Goal: Task Accomplishment & Management: Complete application form

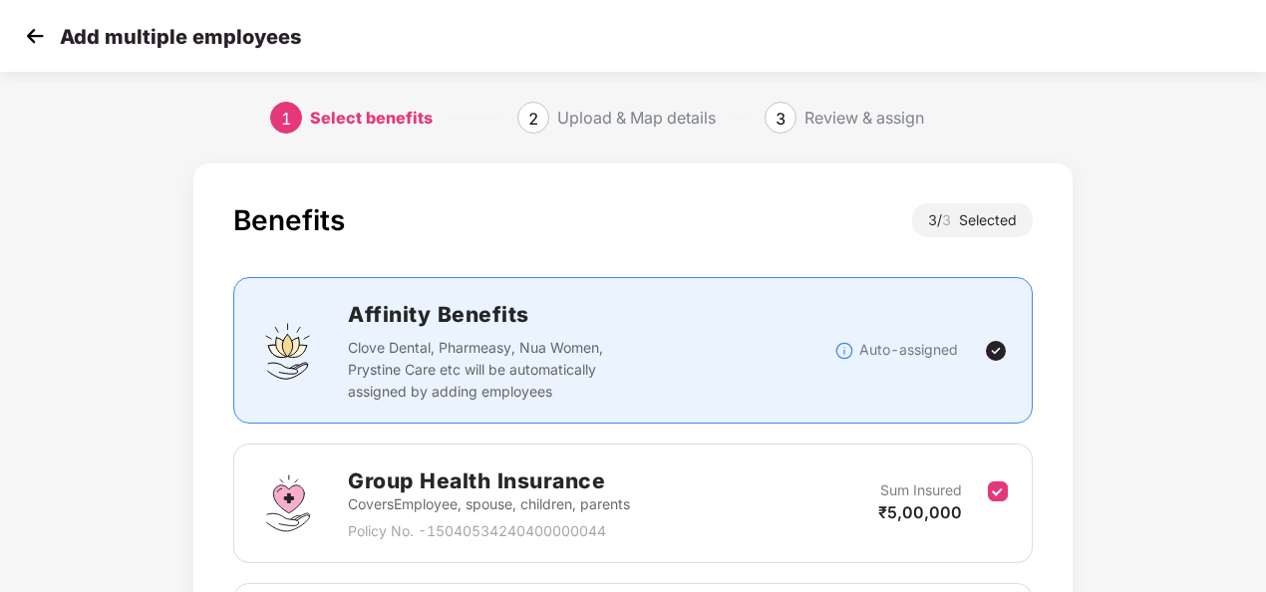
click at [1089, 502] on div "Benefits 3 / 3 Selected Affinity Benefits Clove Dental, Pharmeasy, Nua Women, P…" at bounding box center [633, 584] width 1054 height 862
click at [28, 40] on img at bounding box center [35, 36] width 30 height 30
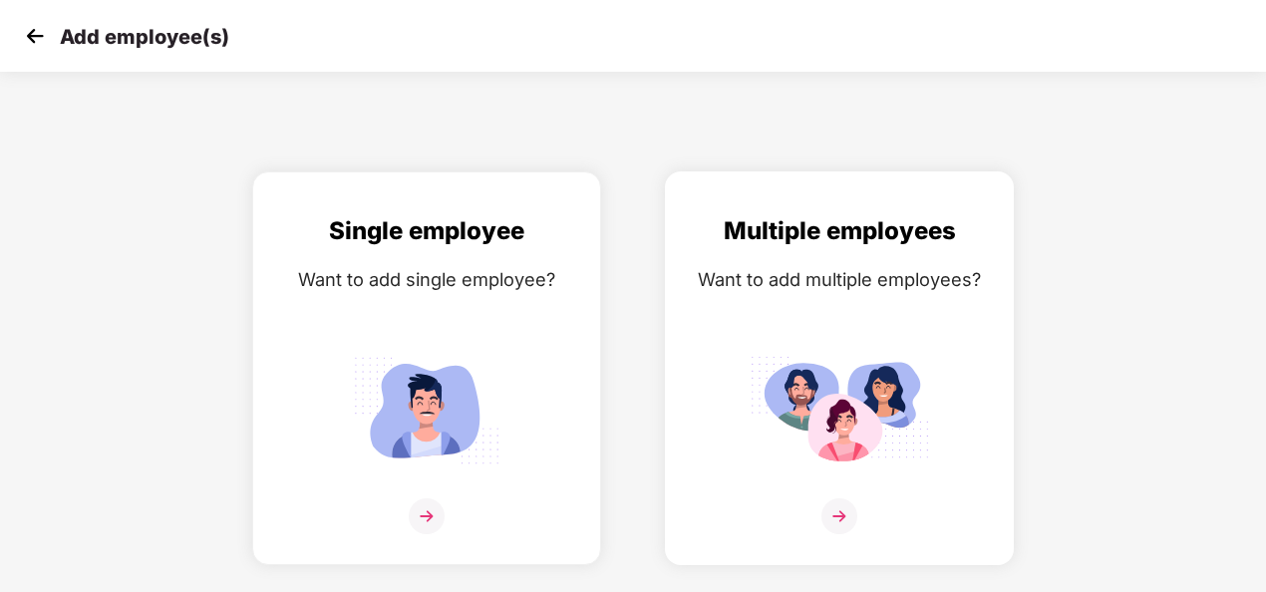
click at [851, 521] on img at bounding box center [839, 516] width 36 height 36
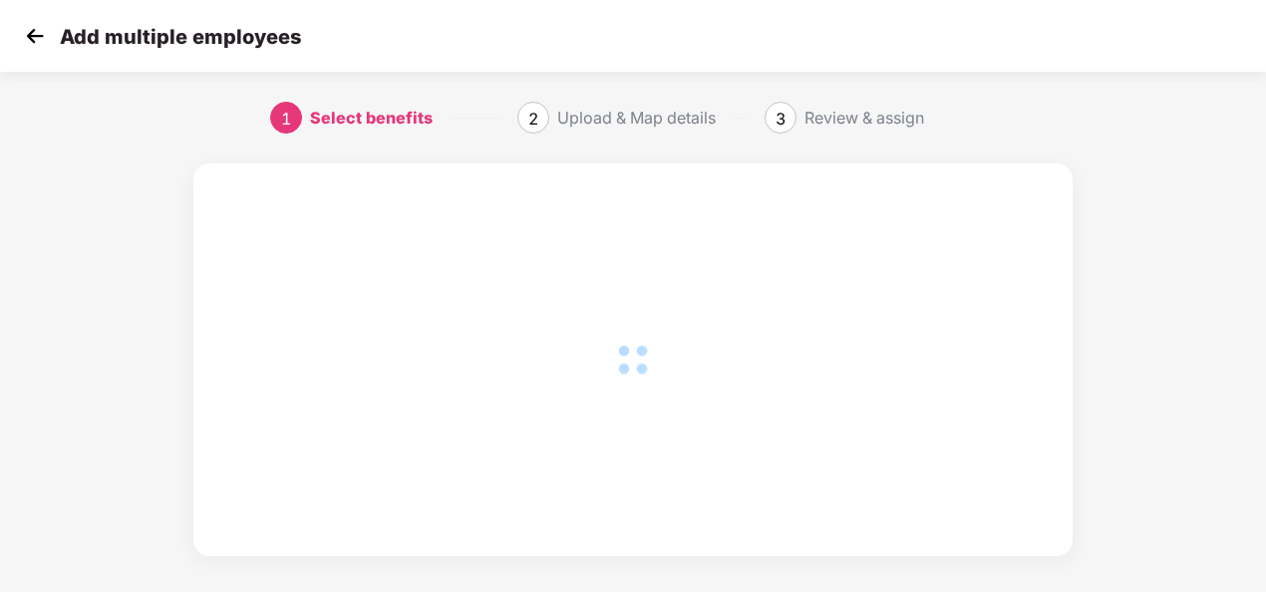
click at [28, 34] on img at bounding box center [35, 36] width 30 height 30
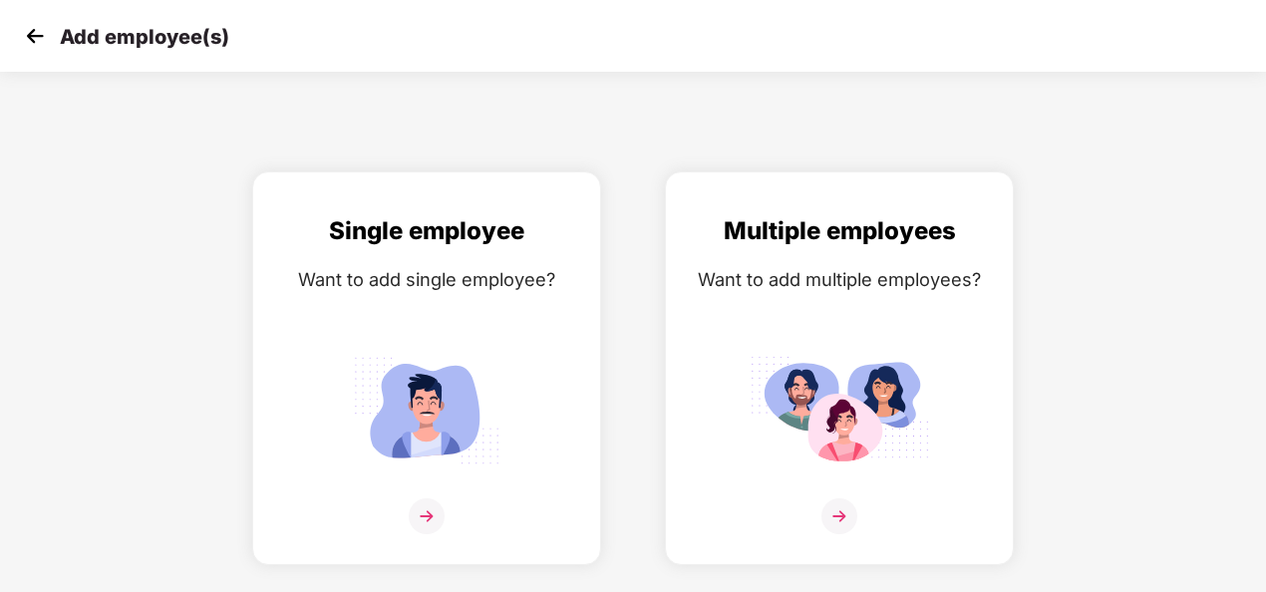
click at [23, 32] on img at bounding box center [35, 36] width 30 height 30
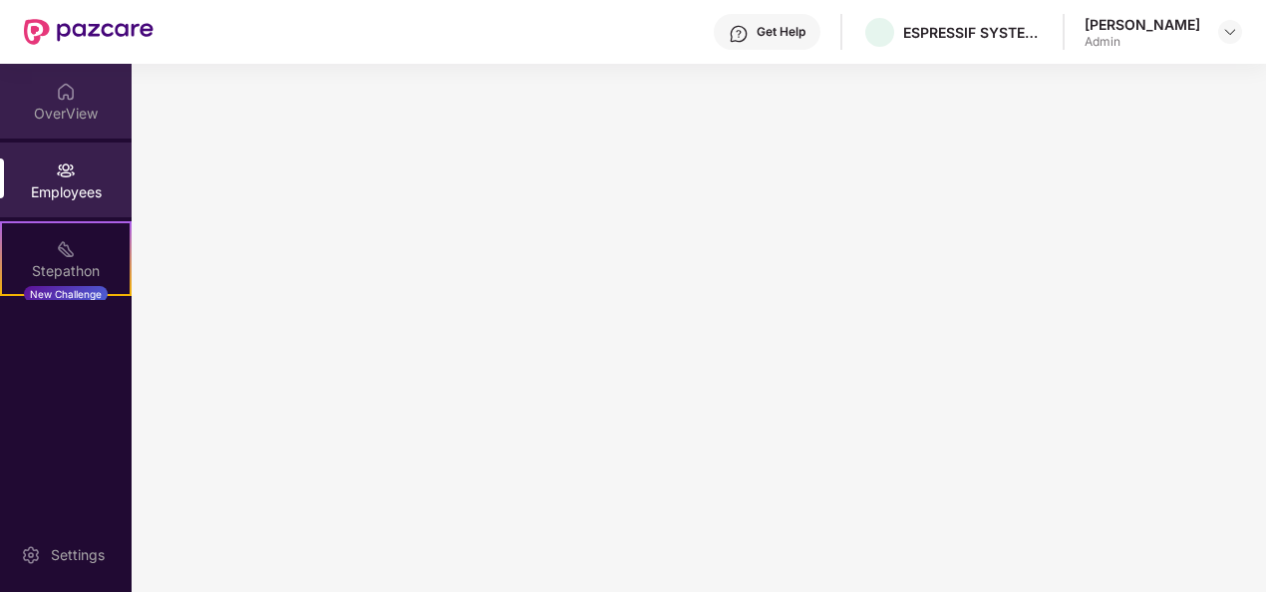
click at [60, 113] on div "OverView" at bounding box center [66, 114] width 132 height 20
click at [56, 182] on div "Employees" at bounding box center [66, 192] width 132 height 20
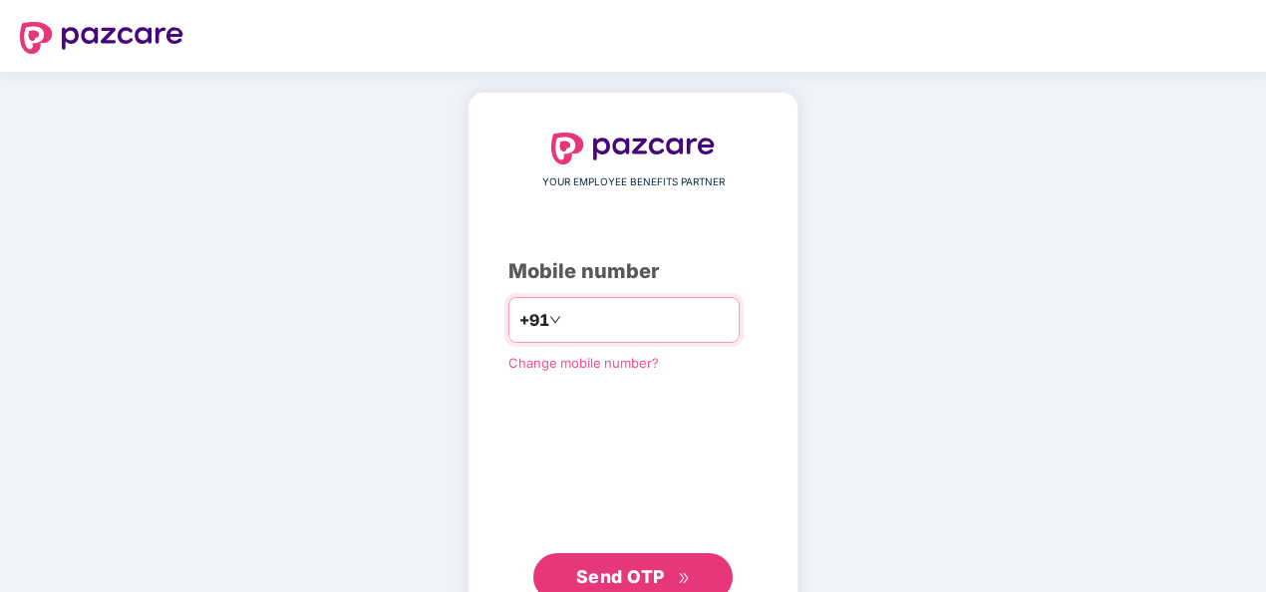
click at [588, 320] on input "number" at bounding box center [646, 320] width 163 height 32
type input "**********"
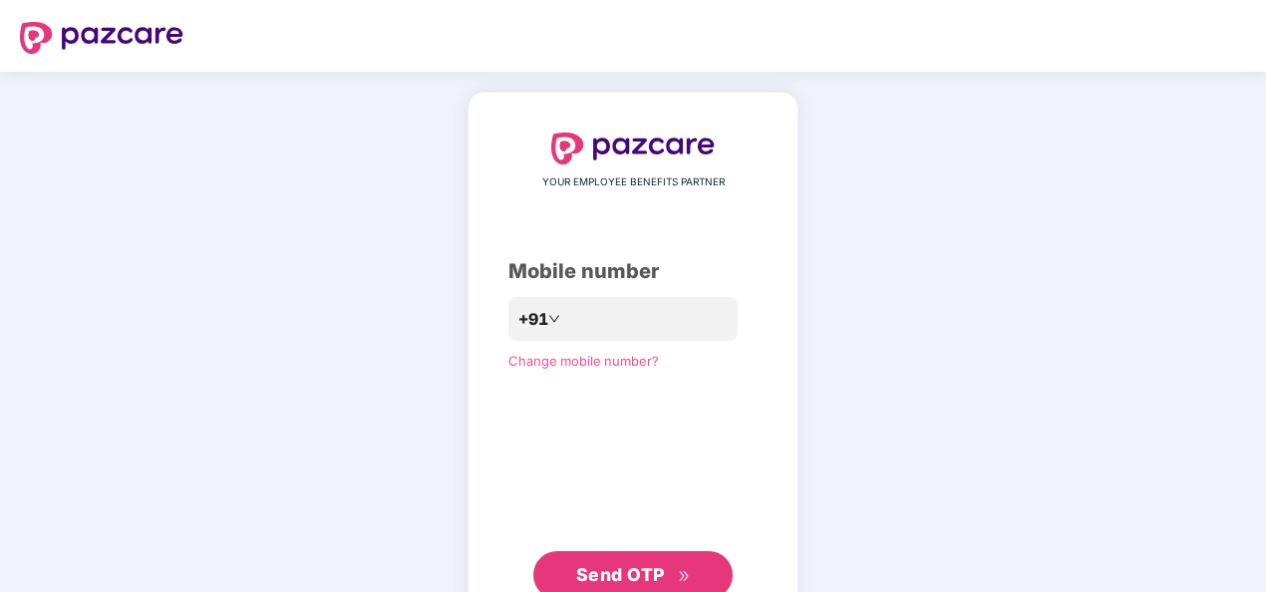
click at [684, 583] on span "Send OTP" at bounding box center [633, 575] width 115 height 28
drag, startPoint x: 312, startPoint y: 340, endPoint x: 571, endPoint y: 386, distance: 263.1
click at [315, 340] on div "**********" at bounding box center [633, 366] width 1266 height 588
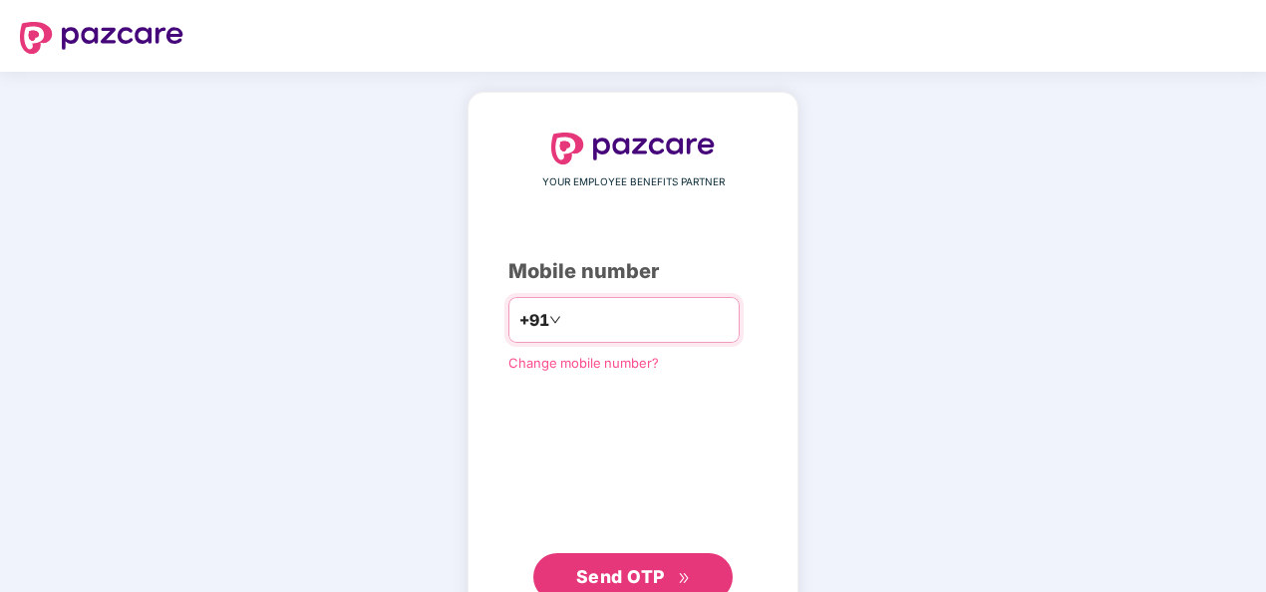
click at [610, 317] on input "number" at bounding box center [646, 320] width 163 height 32
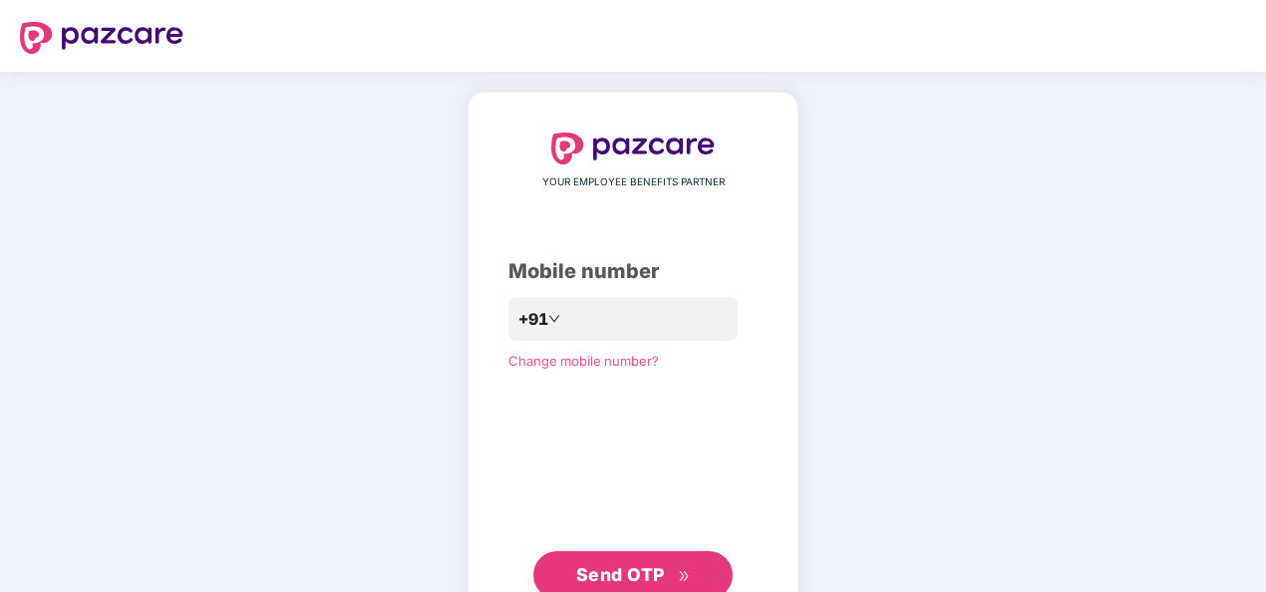
click at [653, 574] on span "Send OTP" at bounding box center [620, 574] width 89 height 21
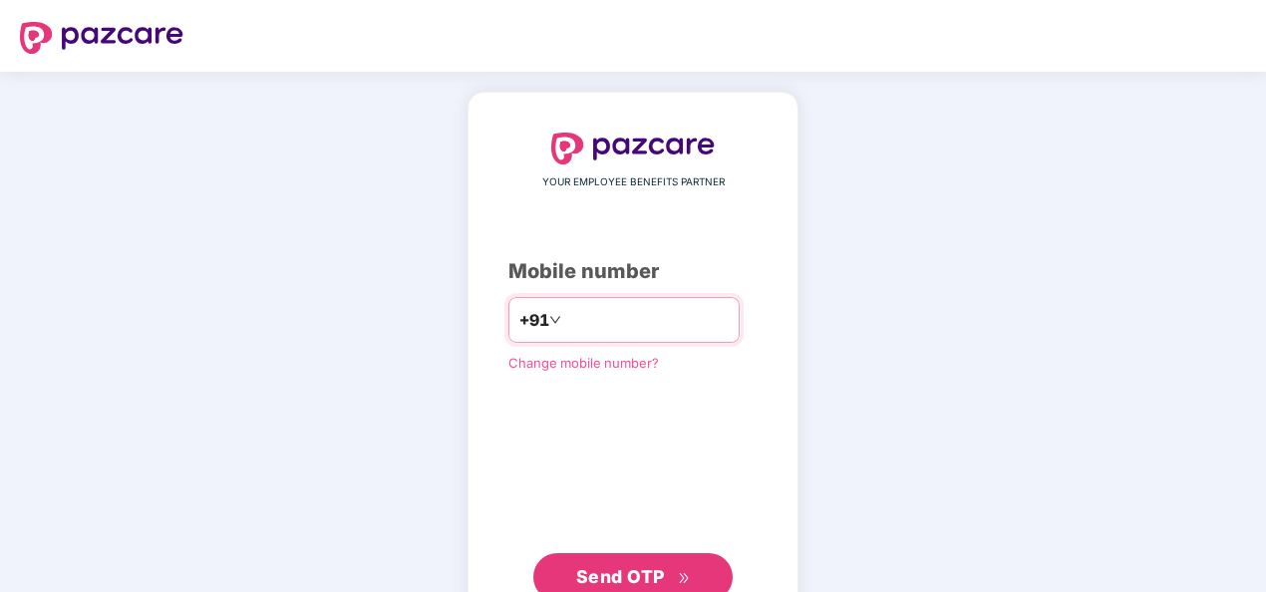
click at [565, 315] on input "**********" at bounding box center [646, 320] width 163 height 32
type input "**********"
click at [697, 574] on button "Send OTP" at bounding box center [632, 577] width 199 height 48
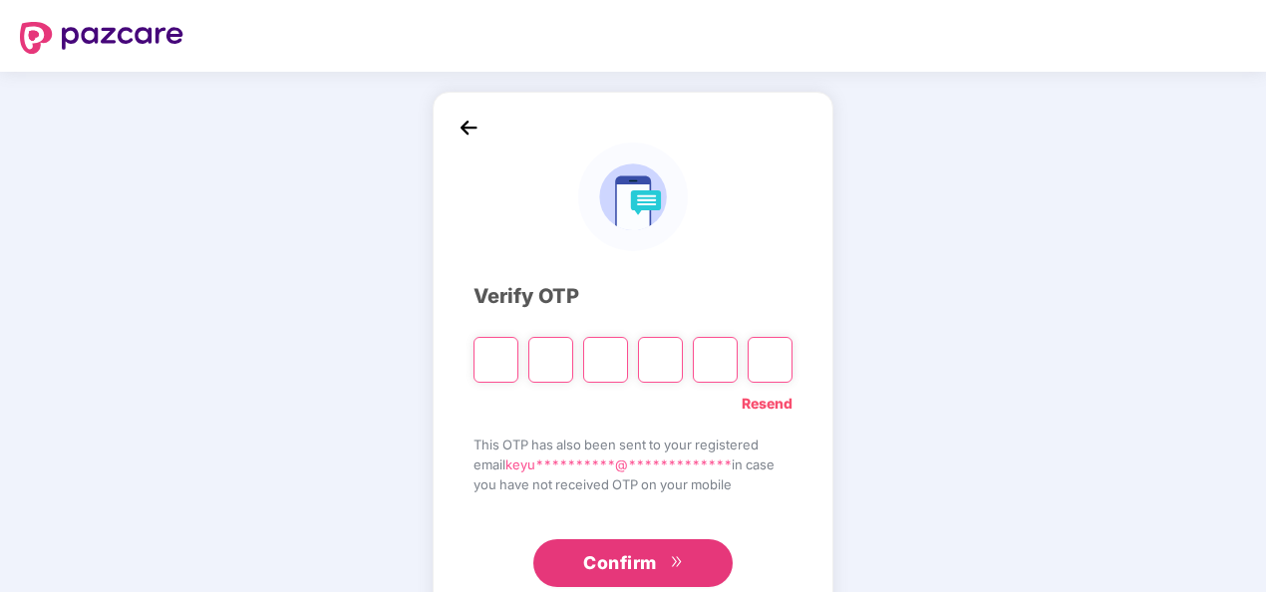
type input "*"
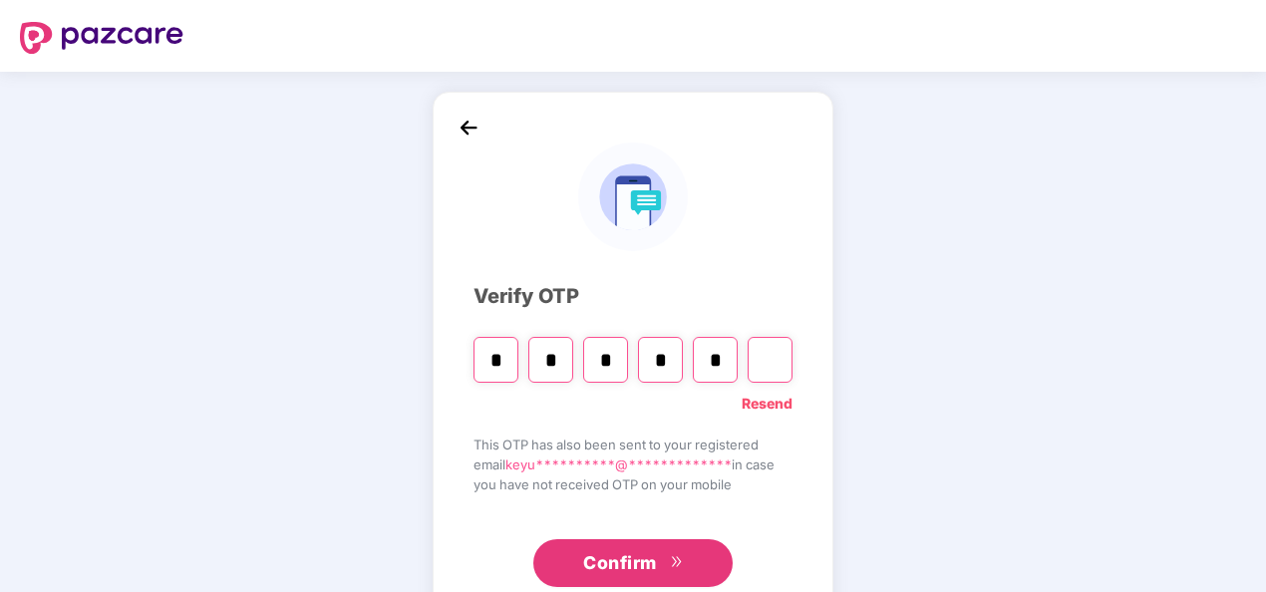
type input "*"
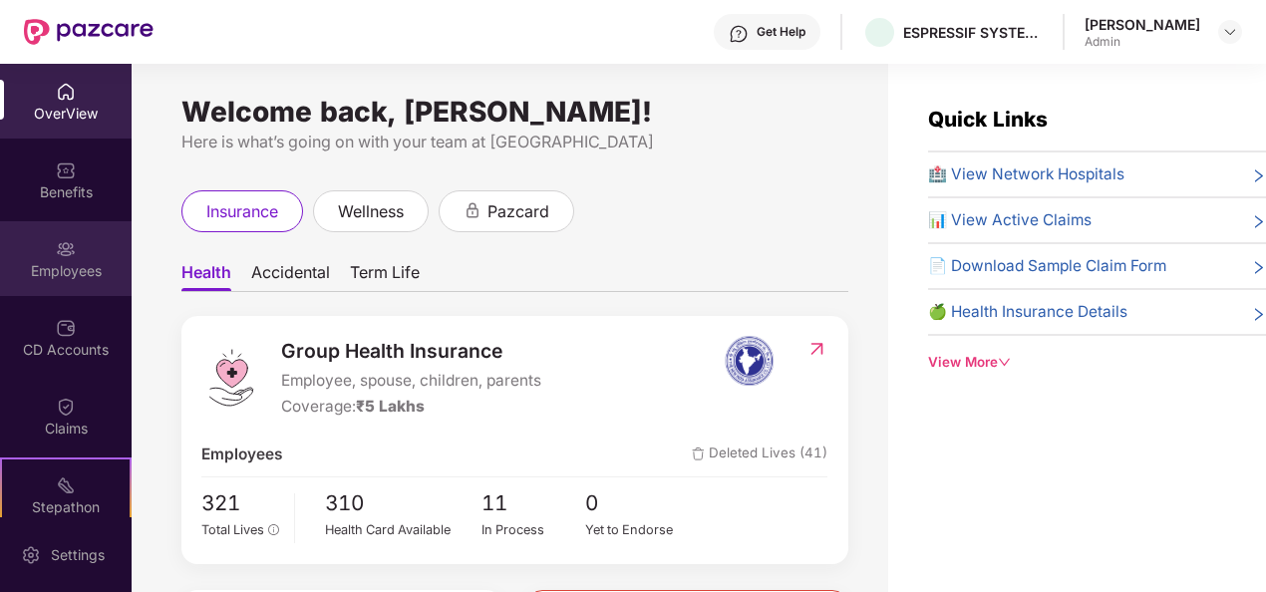
click at [62, 261] on div "Employees" at bounding box center [66, 271] width 132 height 20
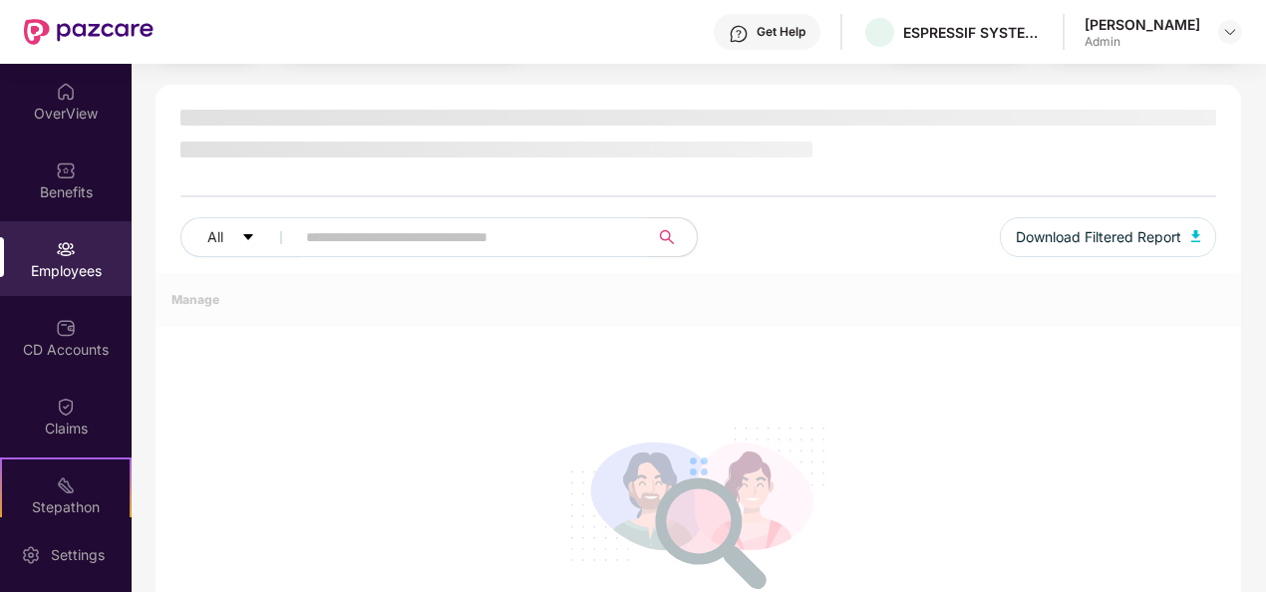
scroll to position [51, 0]
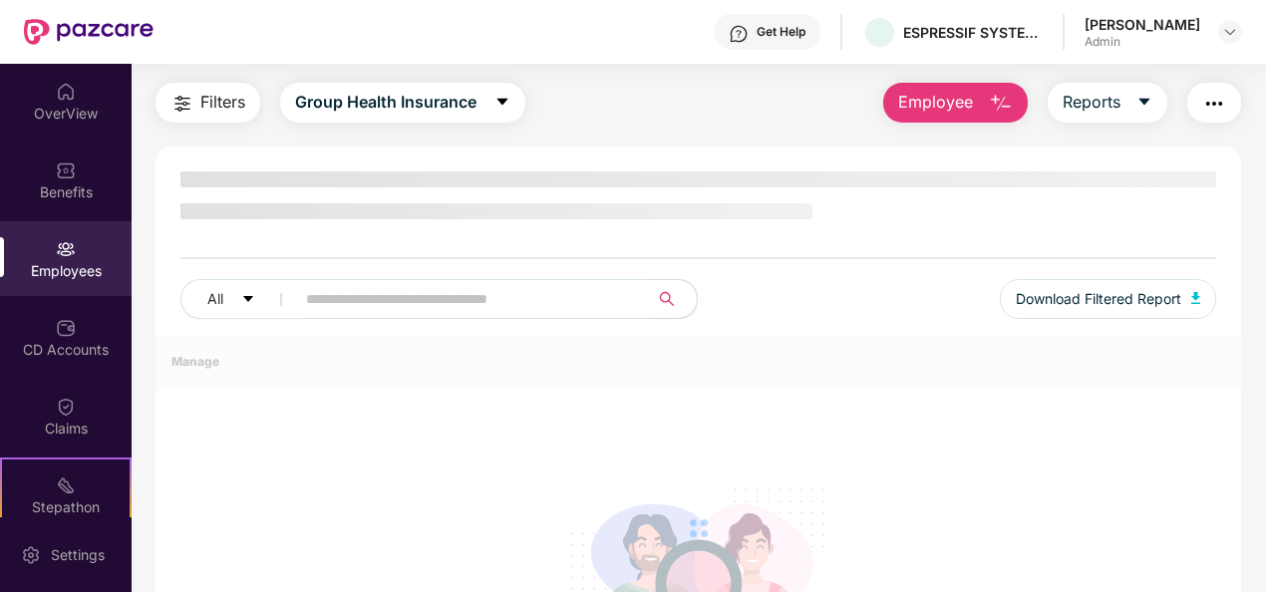
click at [380, 291] on input "text" at bounding box center [464, 299] width 316 height 30
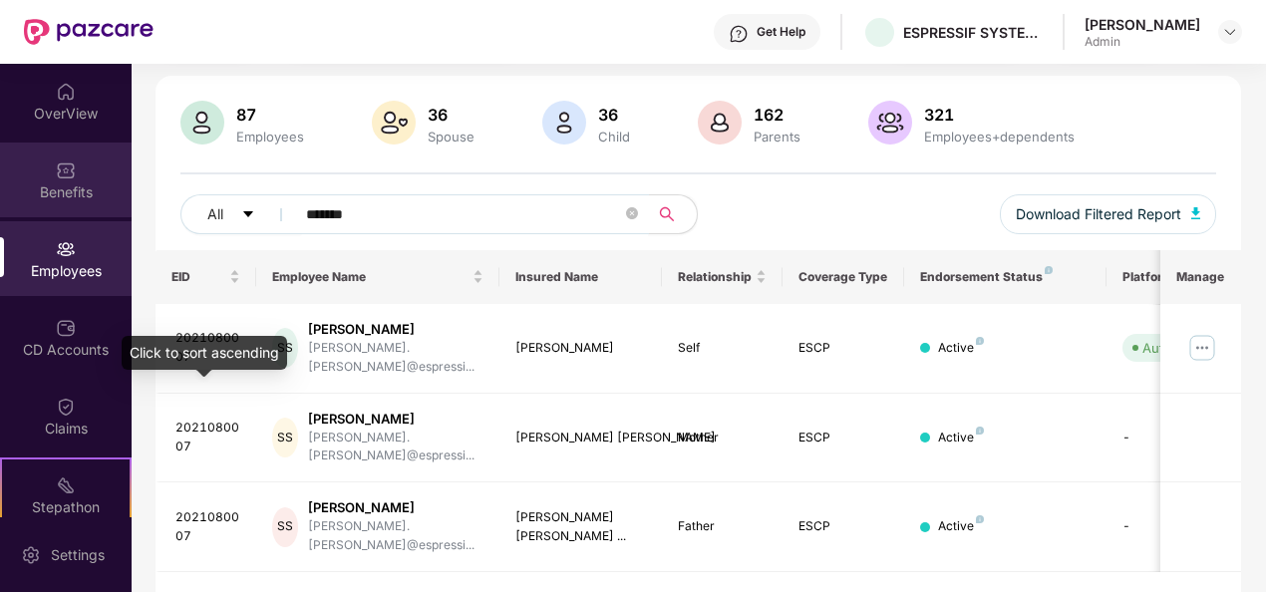
scroll to position [0, 0]
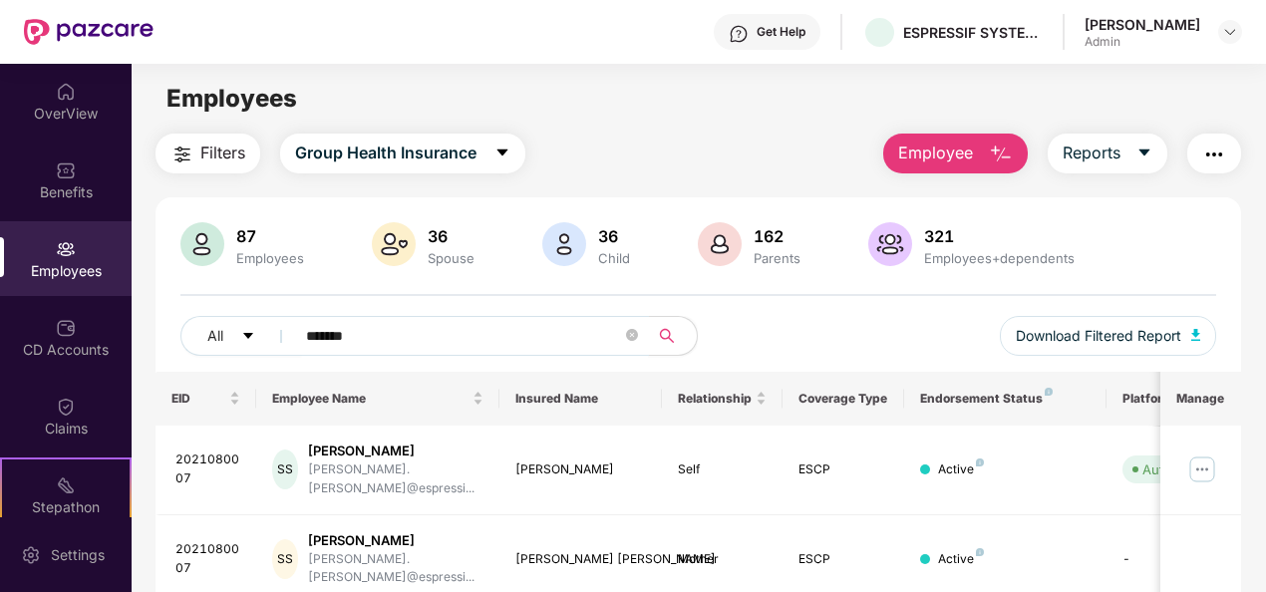
click at [61, 261] on div "Employees" at bounding box center [66, 271] width 132 height 20
drag, startPoint x: 363, startPoint y: 335, endPoint x: 289, endPoint y: 339, distance: 73.9
click at [306, 340] on input "*******" at bounding box center [464, 336] width 316 height 30
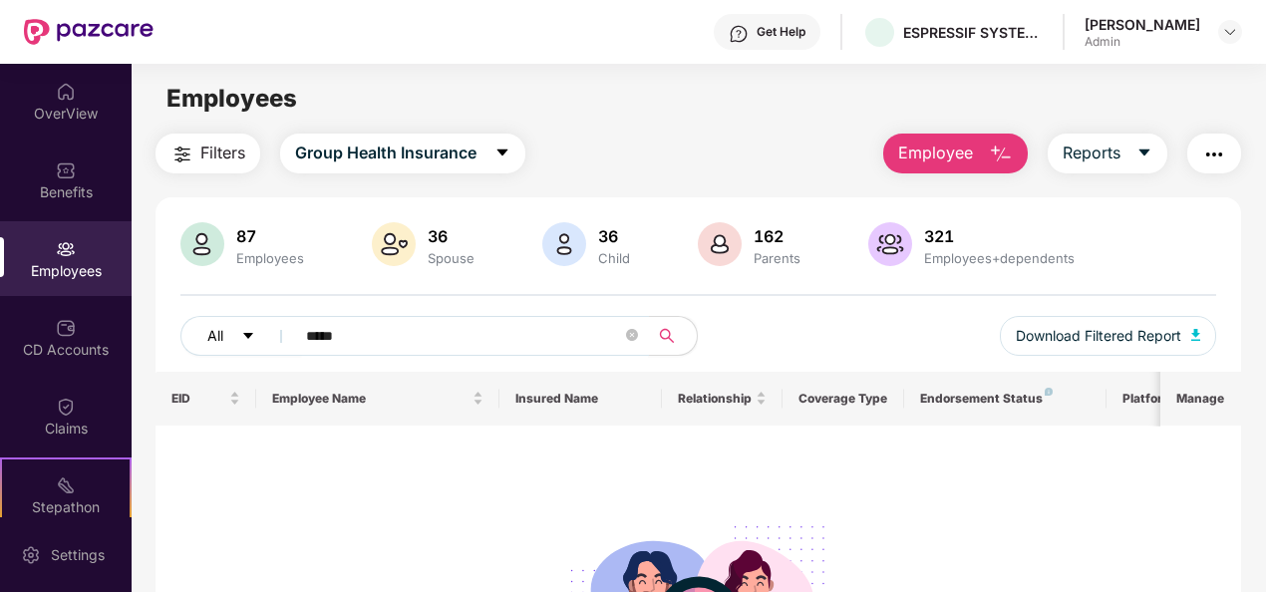
drag, startPoint x: 341, startPoint y: 333, endPoint x: 221, endPoint y: 332, distance: 119.6
click at [221, 332] on div "All *****" at bounding box center [439, 336] width 518 height 40
type input "*******"
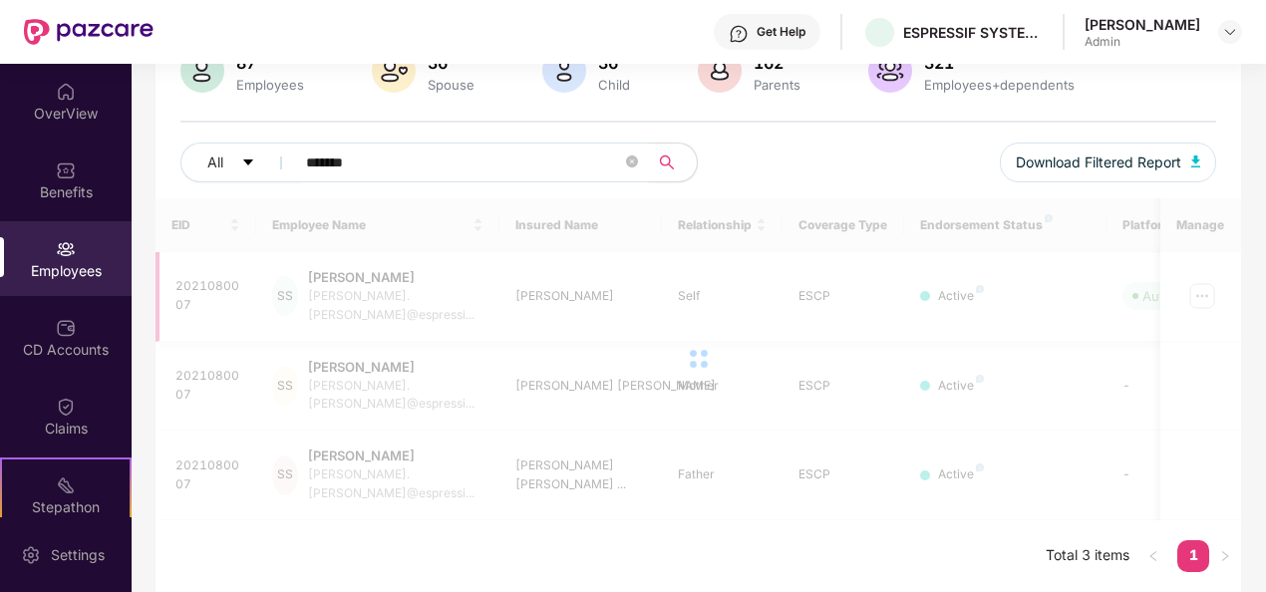
scroll to position [122, 0]
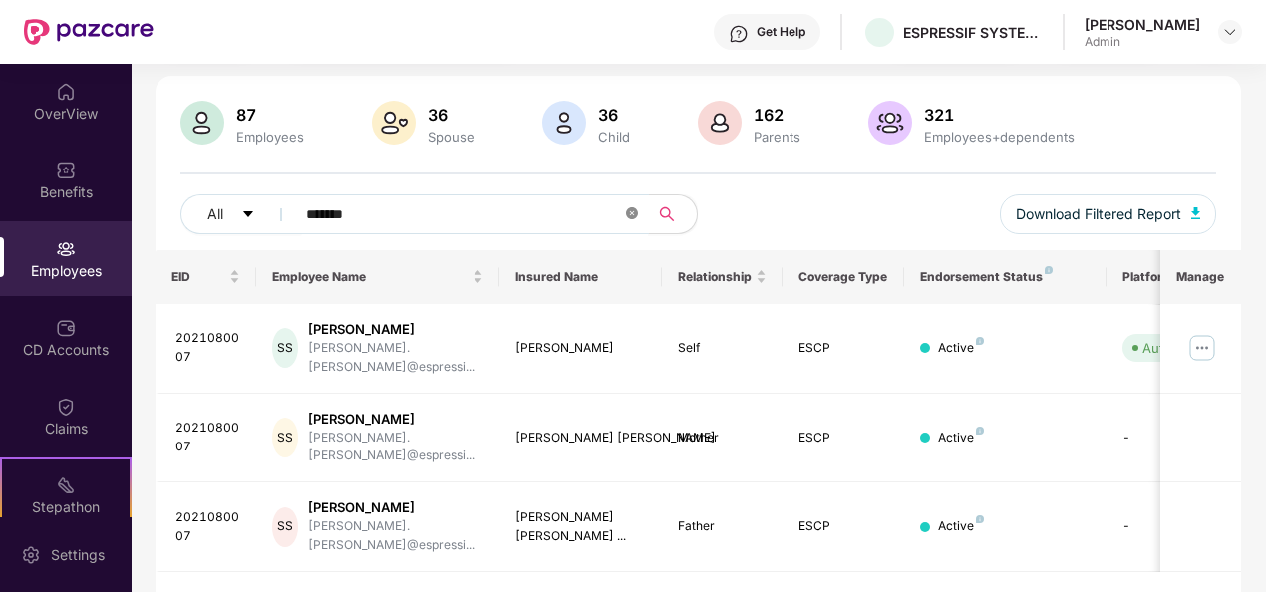
click at [630, 217] on icon "close-circle" at bounding box center [632, 213] width 12 height 12
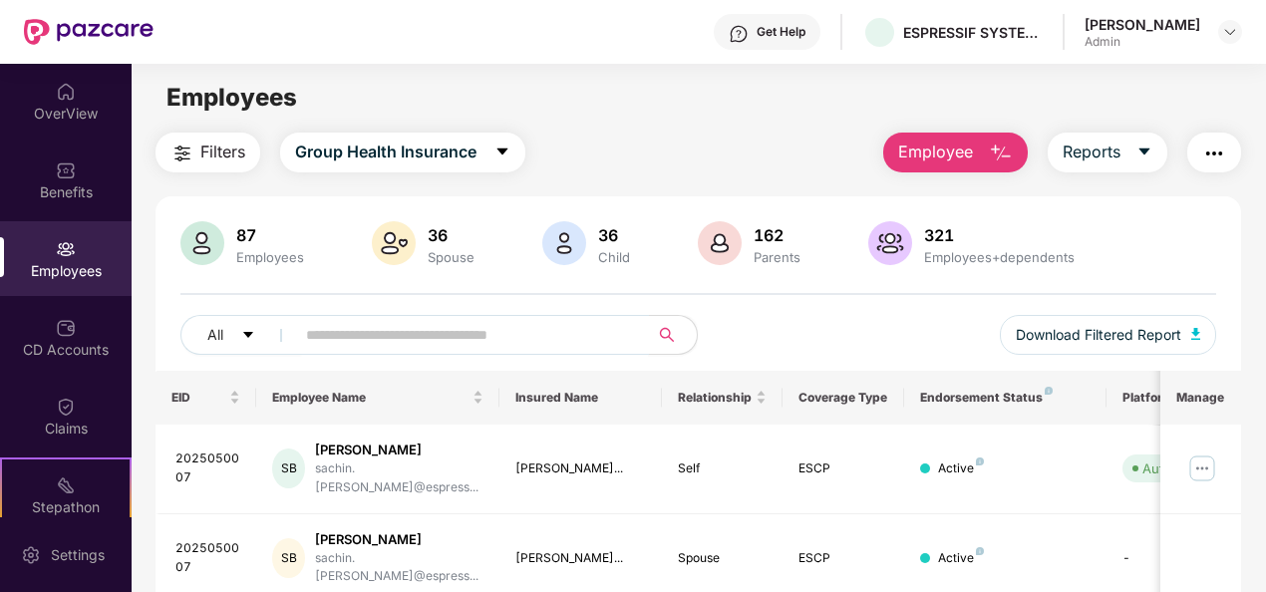
scroll to position [0, 0]
click at [979, 168] on button "Employee" at bounding box center [955, 154] width 145 height 40
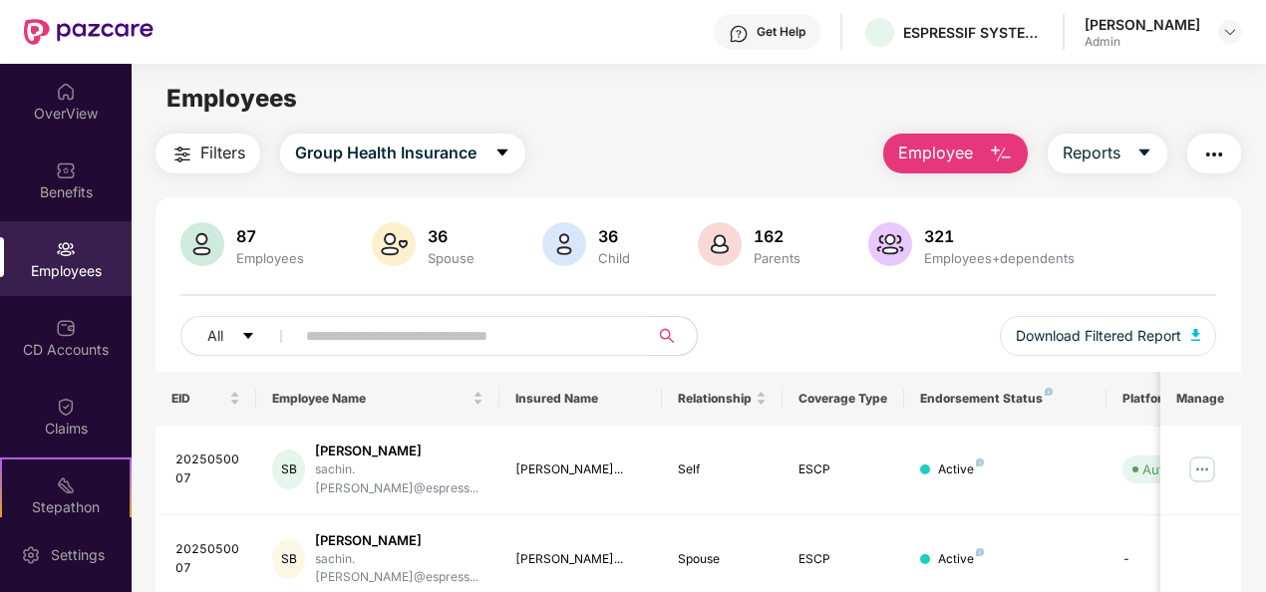
click at [993, 158] on img "button" at bounding box center [1001, 155] width 24 height 24
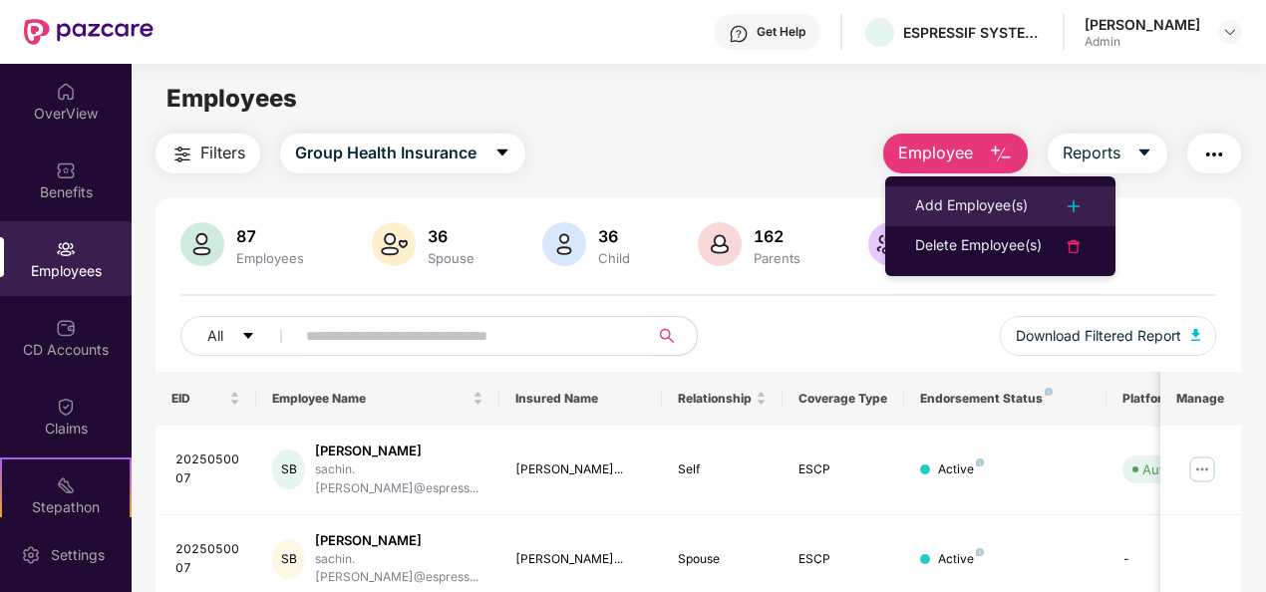
click at [964, 200] on div "Add Employee(s)" at bounding box center [971, 206] width 113 height 24
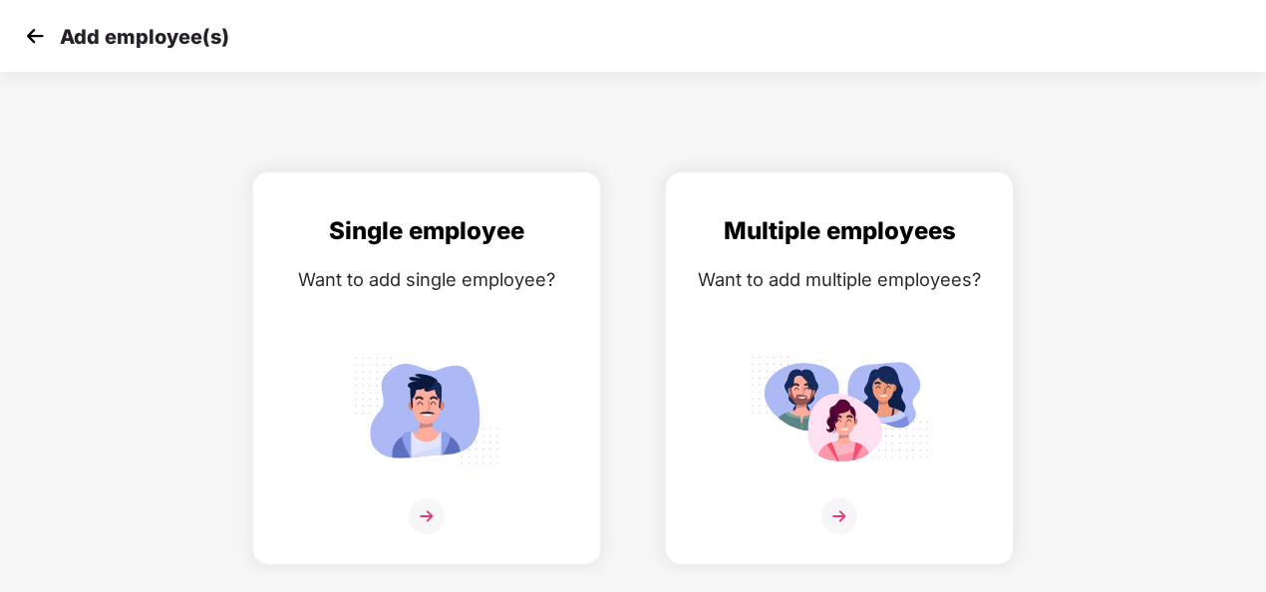
click at [122, 431] on div "Single employee Want to add single employee? Multiple employees Want to add mul…" at bounding box center [632, 368] width 1329 height 394
click at [832, 514] on img at bounding box center [839, 516] width 36 height 36
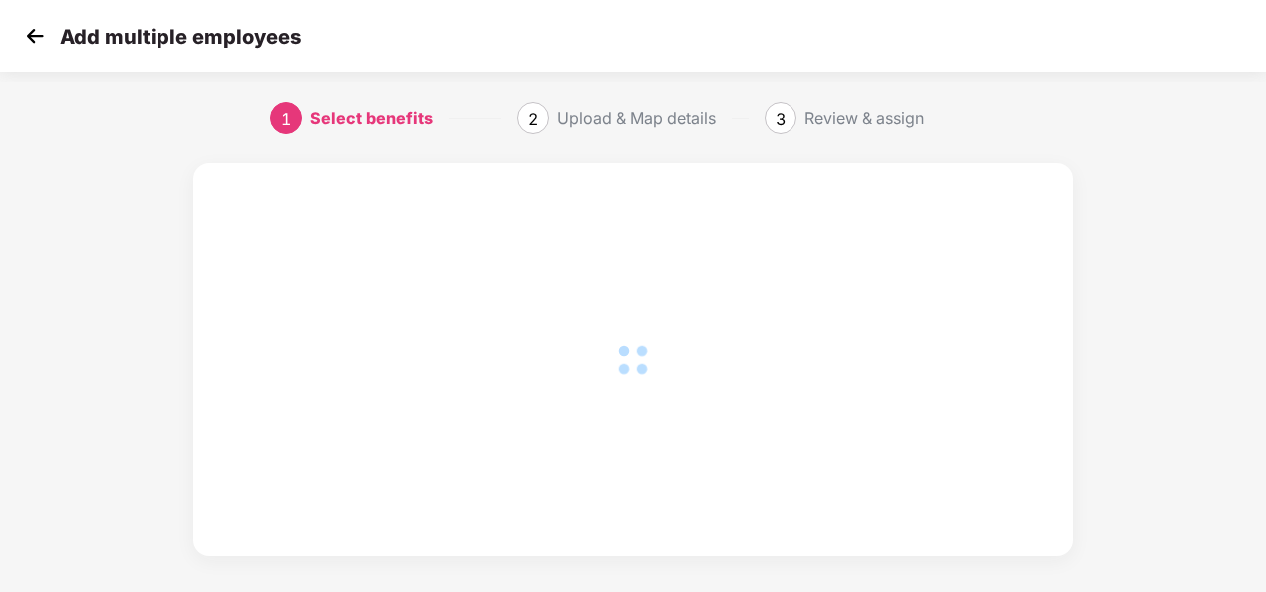
click at [33, 38] on img at bounding box center [35, 36] width 30 height 30
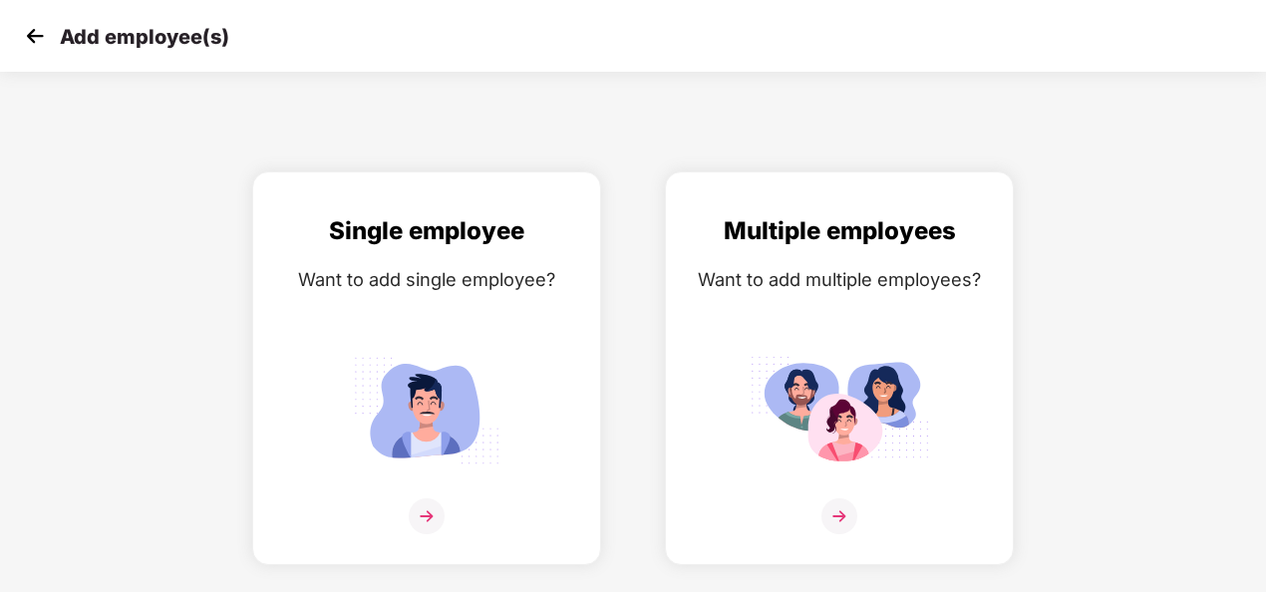
click at [33, 38] on img at bounding box center [35, 36] width 30 height 30
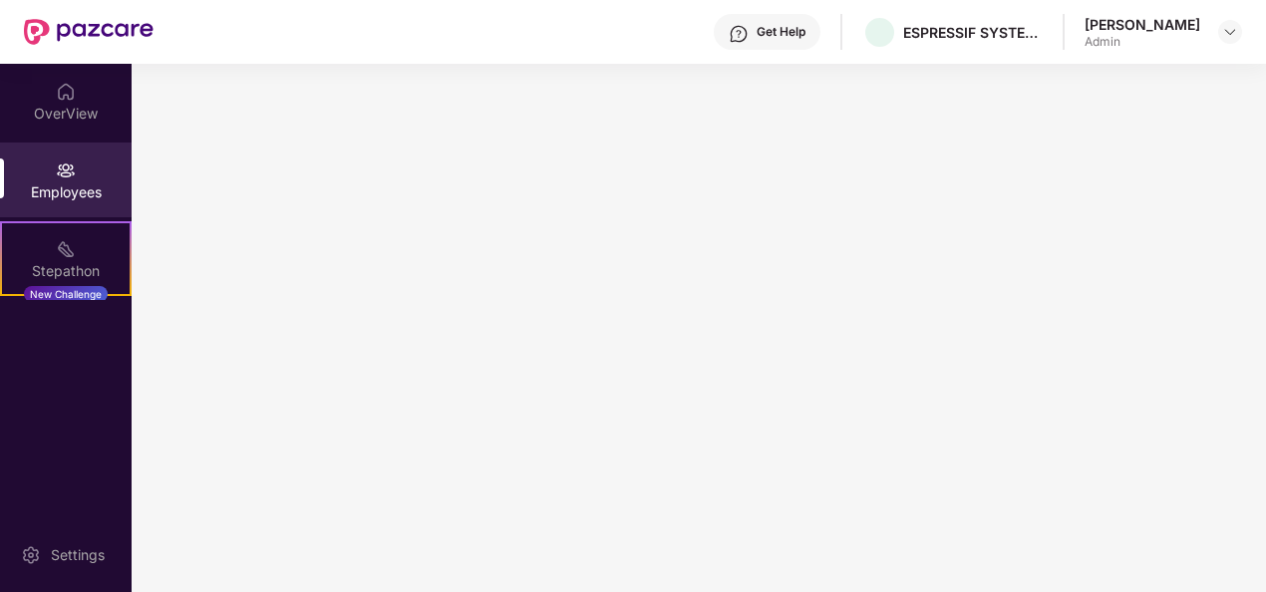
click at [51, 190] on div "Employees" at bounding box center [66, 192] width 132 height 20
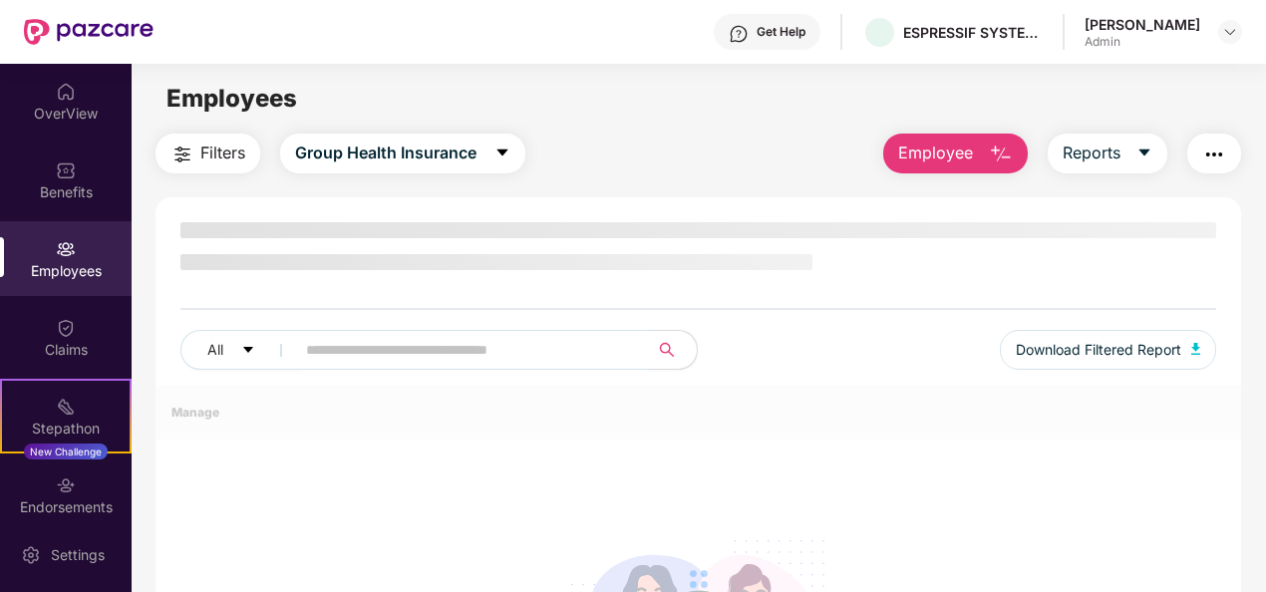
click at [409, 349] on input "text" at bounding box center [464, 350] width 316 height 30
type input "*******"
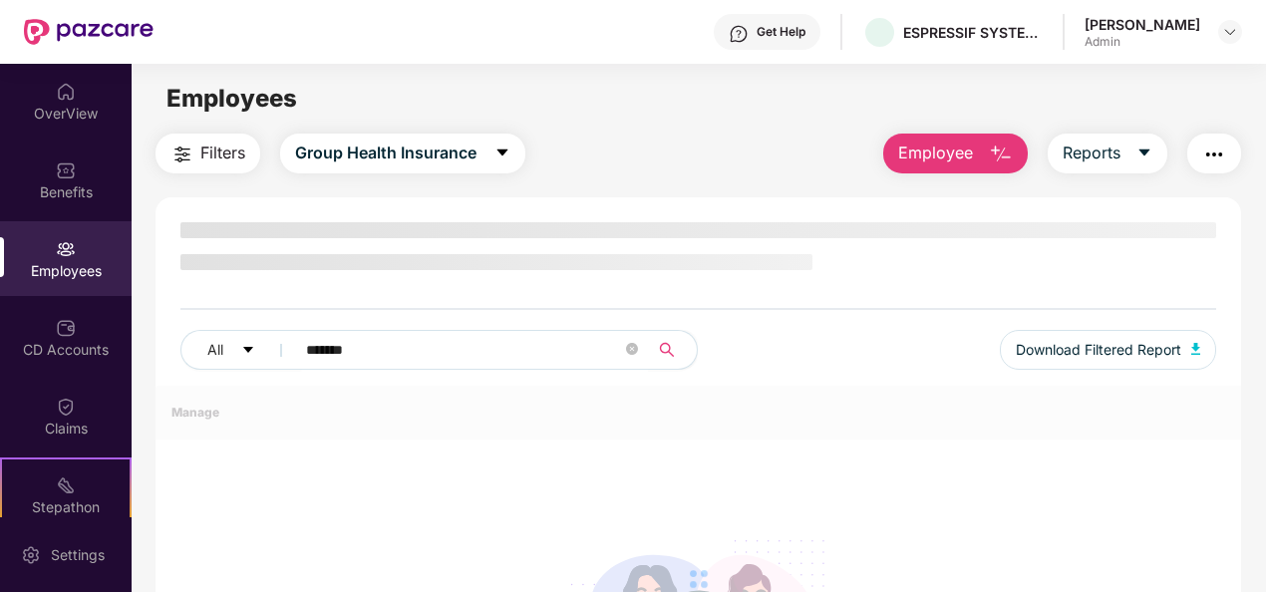
click at [665, 346] on icon "search" at bounding box center [667, 350] width 16 height 16
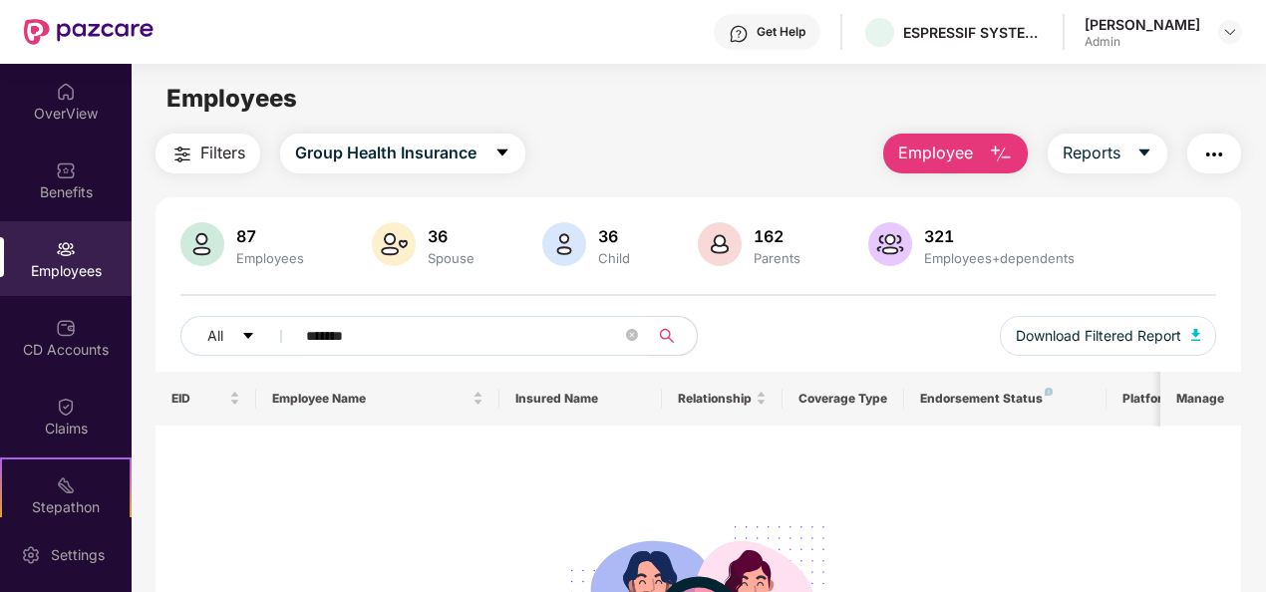
drag, startPoint x: 197, startPoint y: 466, endPoint x: 488, endPoint y: 480, distance: 291.3
click at [198, 466] on div "No data found" at bounding box center [699, 591] width 1056 height 300
click at [1106, 249] on div "87 Employees 36 Spouse 36 Child 162 Parents 321 Employees+dependents" at bounding box center [698, 246] width 1036 height 48
click at [951, 156] on span "Employee" at bounding box center [935, 153] width 75 height 25
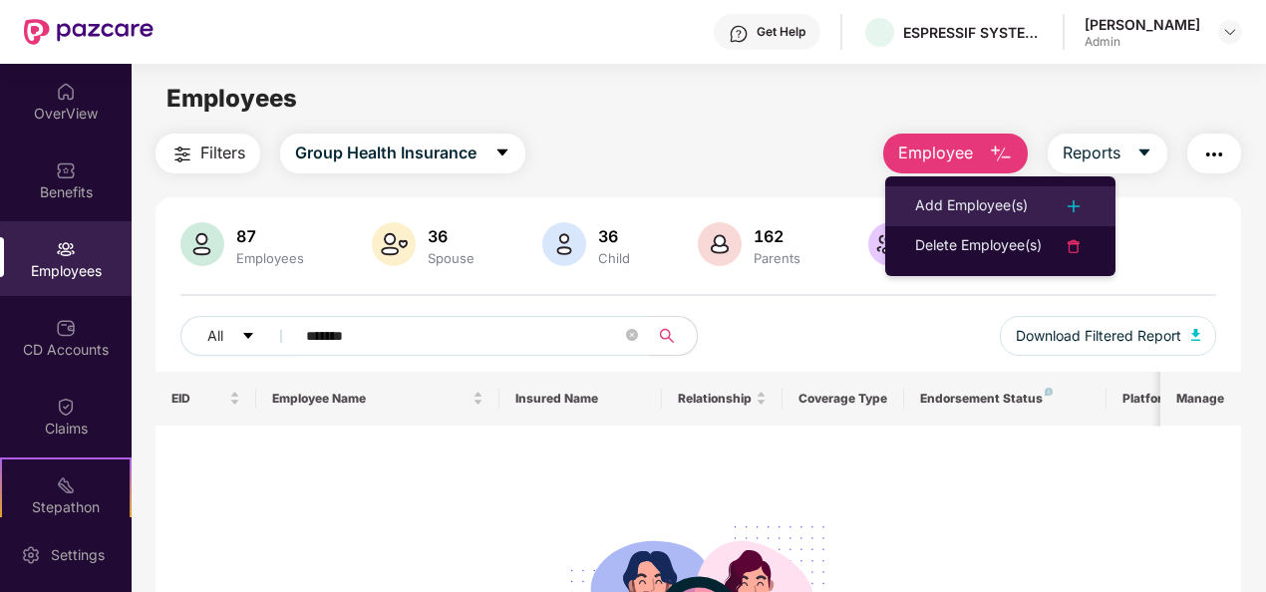
click at [943, 194] on div "Add Employee(s)" at bounding box center [971, 206] width 113 height 24
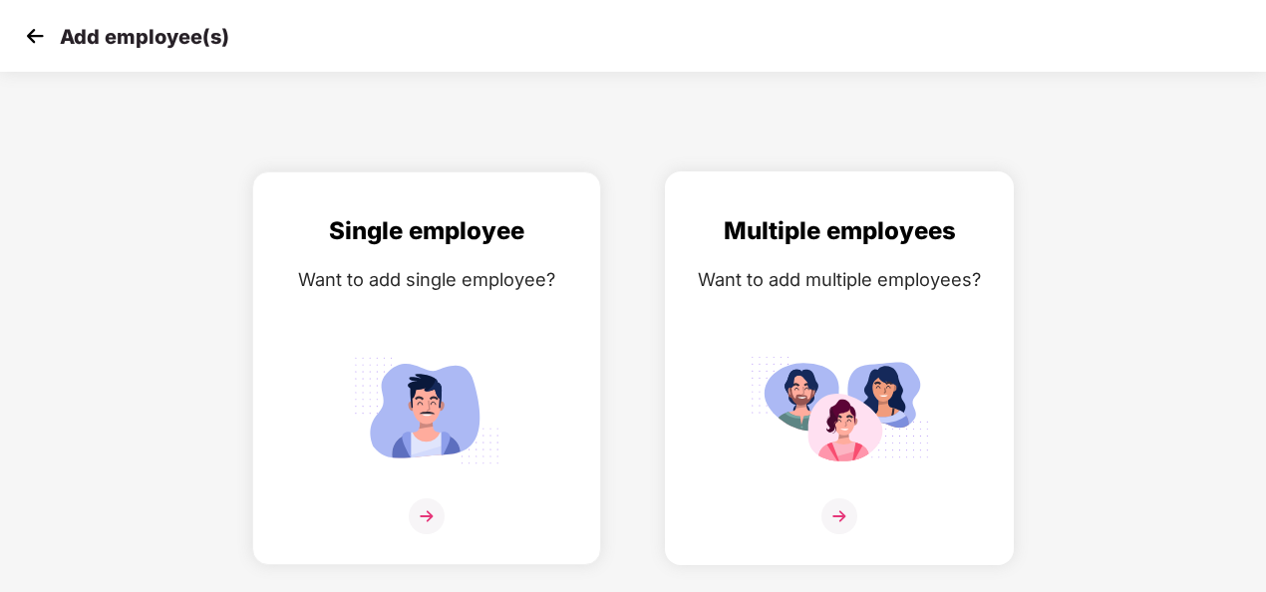
click at [845, 513] on img at bounding box center [839, 516] width 36 height 36
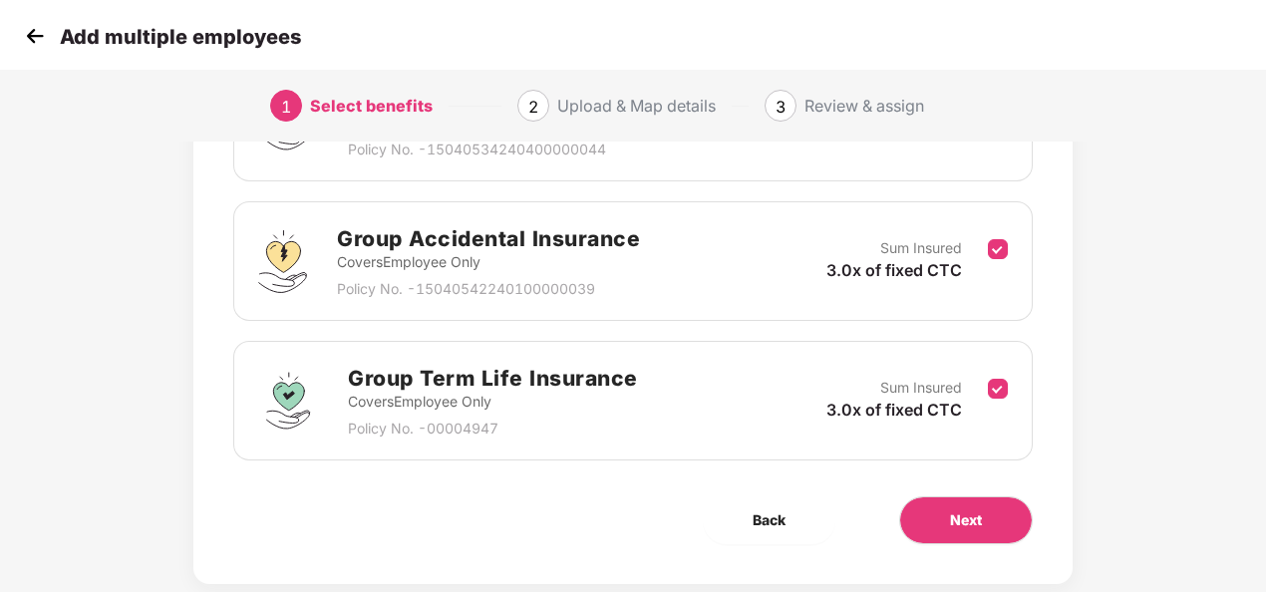
scroll to position [321, 0]
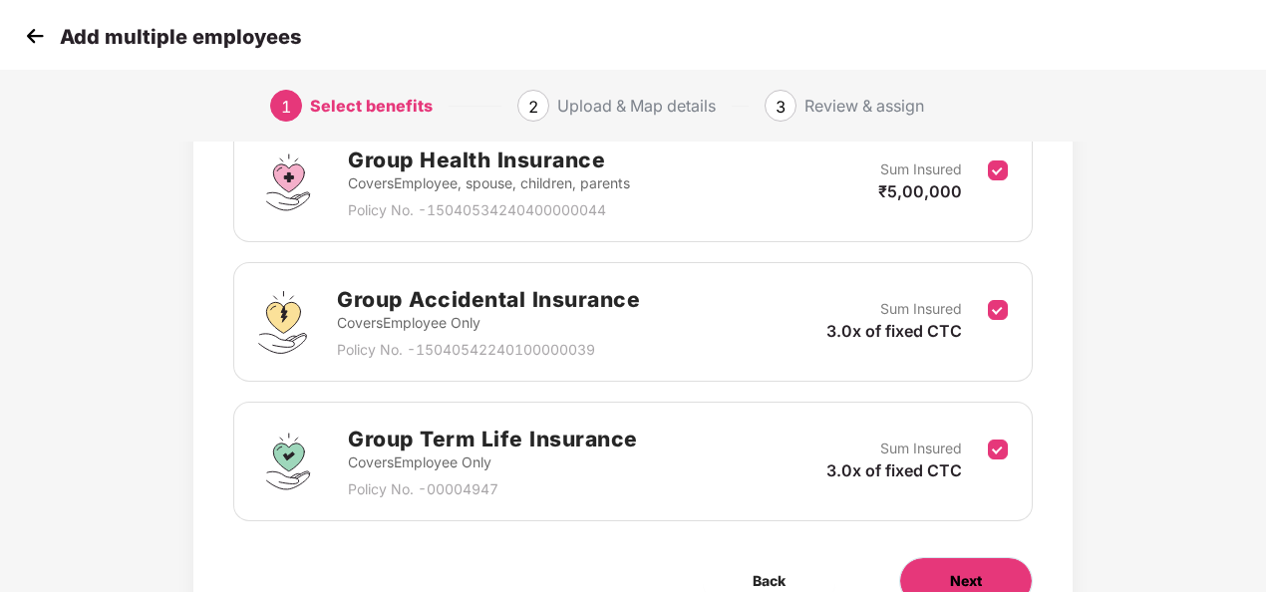
click at [973, 580] on span "Next" at bounding box center [966, 581] width 32 height 22
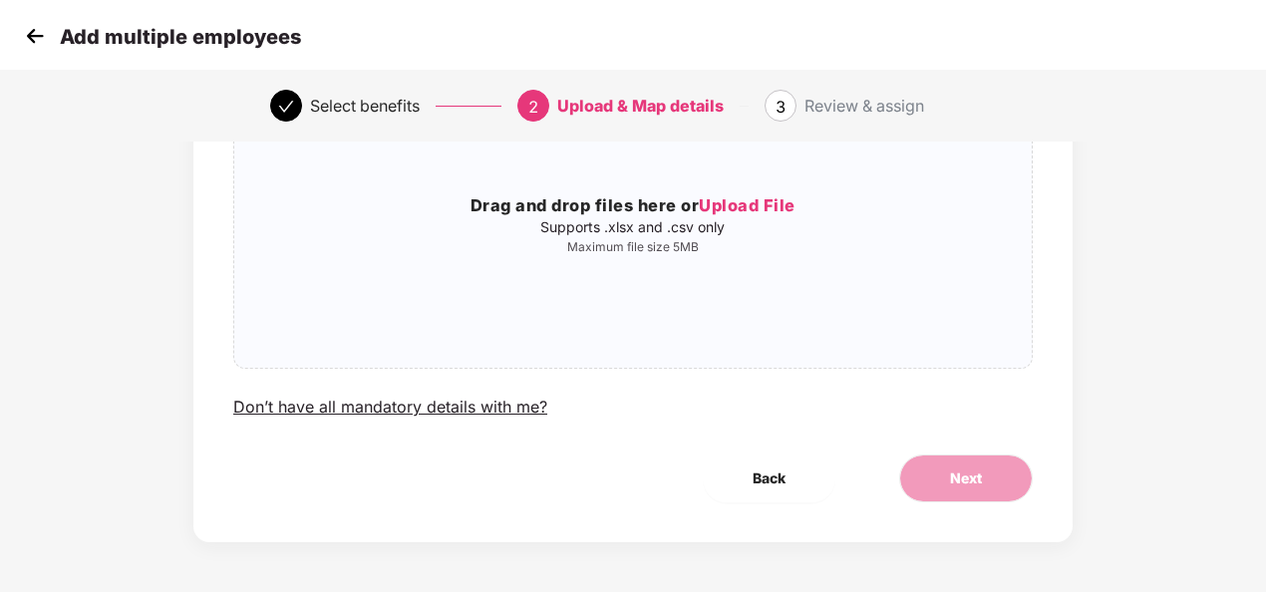
scroll to position [0, 0]
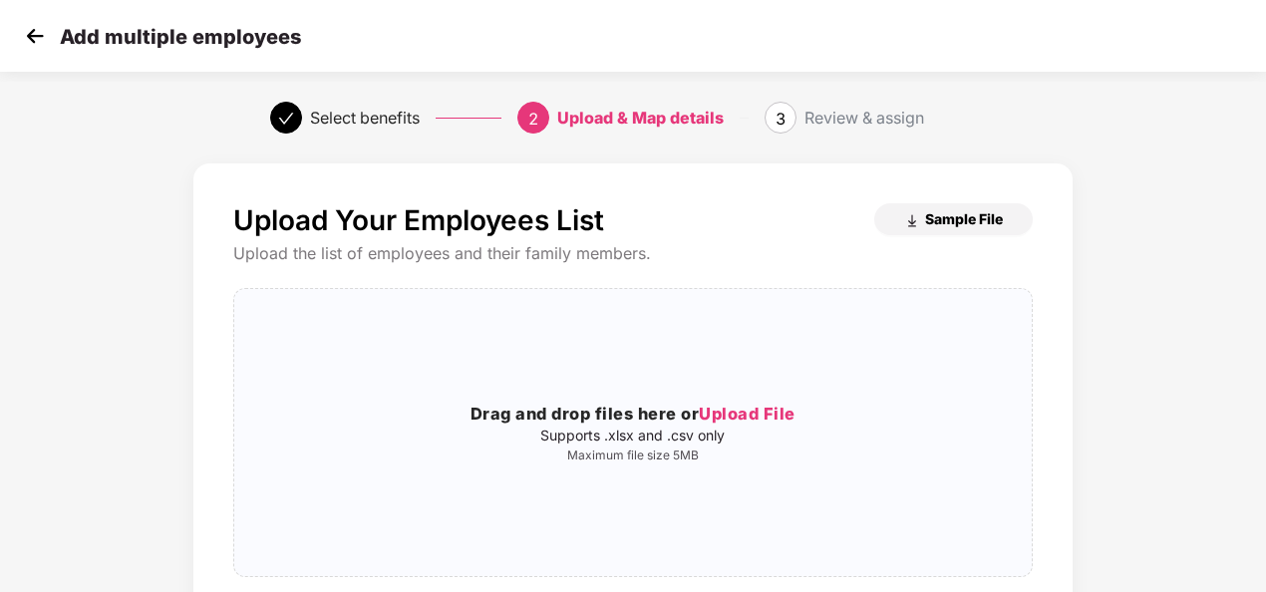
click at [971, 217] on span "Sample File" at bounding box center [964, 218] width 78 height 19
drag, startPoint x: 1169, startPoint y: 89, endPoint x: 773, endPoint y: 409, distance: 508.8
click at [1169, 89] on div "Select benefits 2 Upload & Map details 3 Review & assign" at bounding box center [633, 118] width 1266 height 72
click at [764, 415] on span "Upload File" at bounding box center [747, 414] width 97 height 20
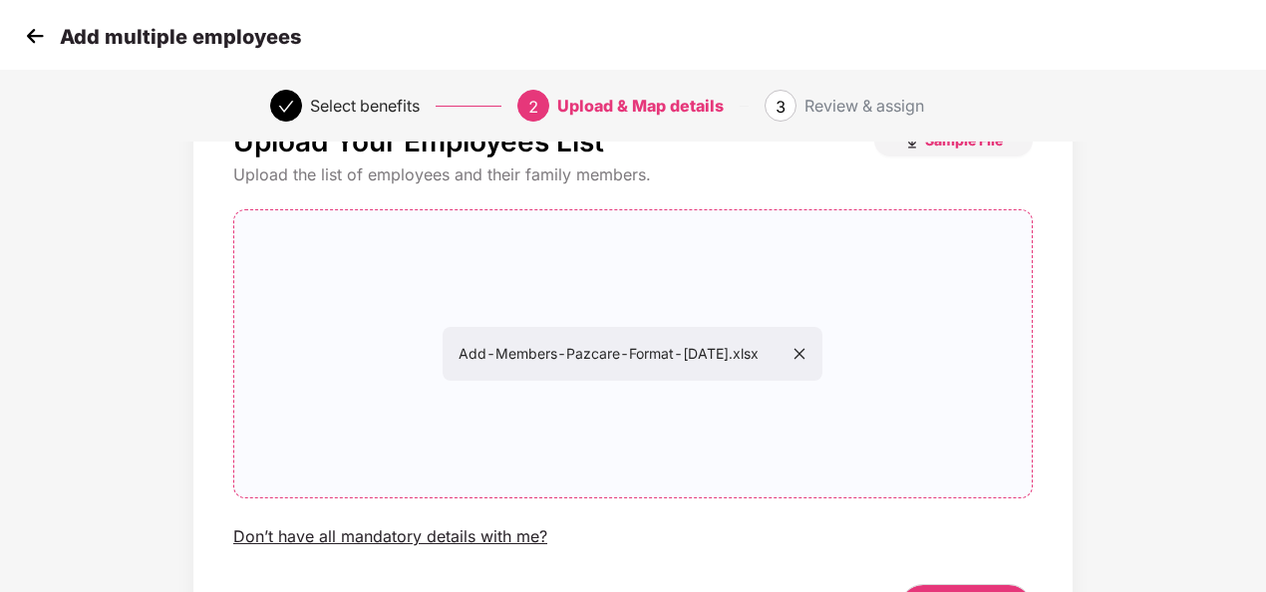
scroll to position [208, 0]
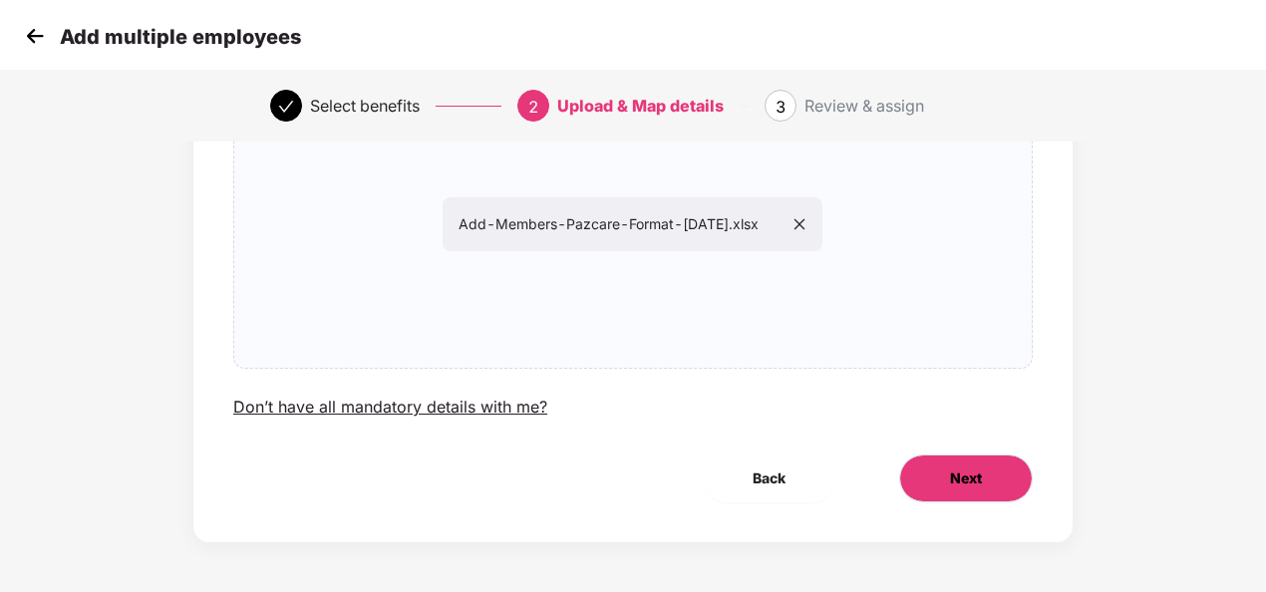
click at [964, 474] on span "Next" at bounding box center [966, 478] width 32 height 22
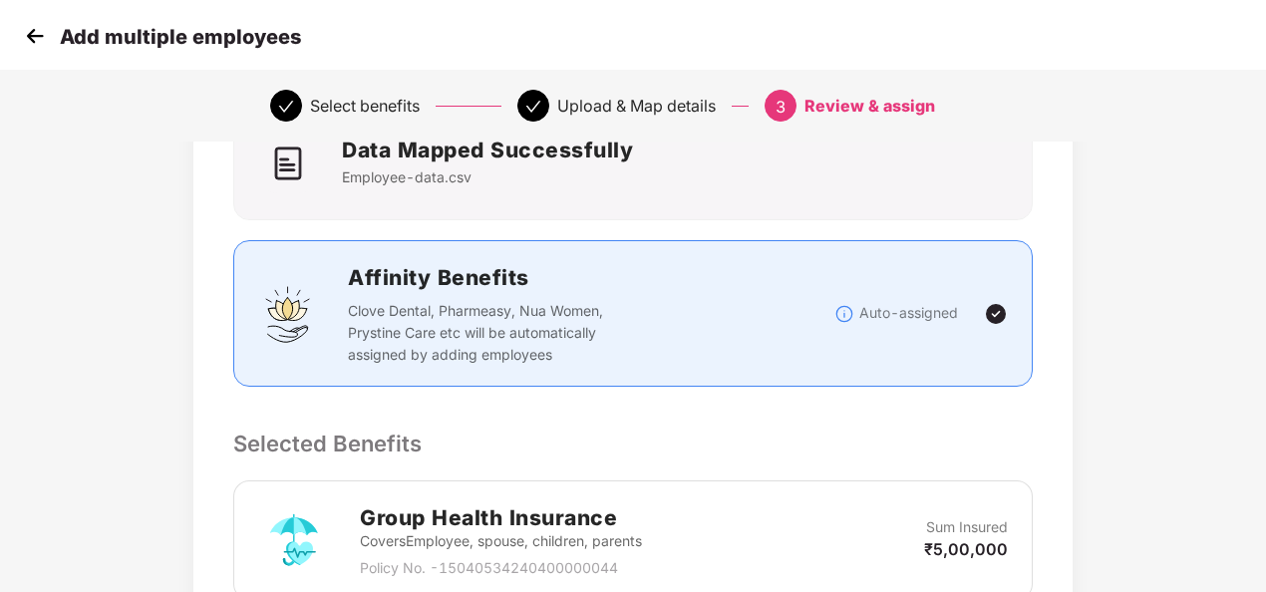
scroll to position [797, 0]
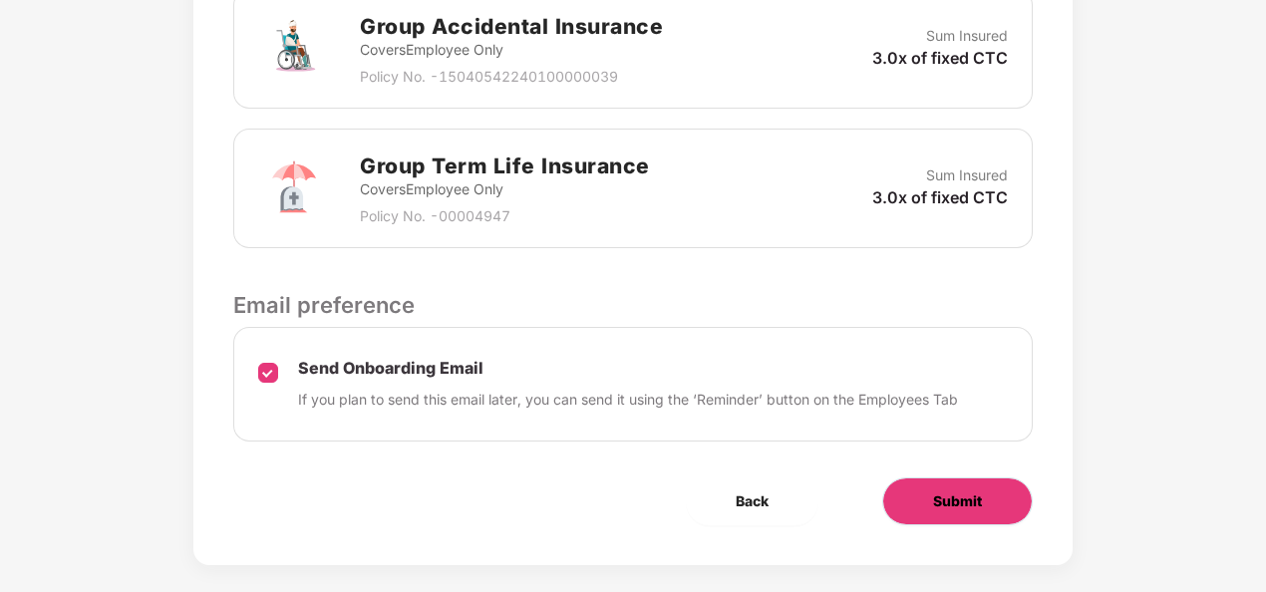
drag, startPoint x: 943, startPoint y: 502, endPoint x: 352, endPoint y: 470, distance: 591.8
click at [936, 492] on span "Submit" at bounding box center [957, 501] width 49 height 22
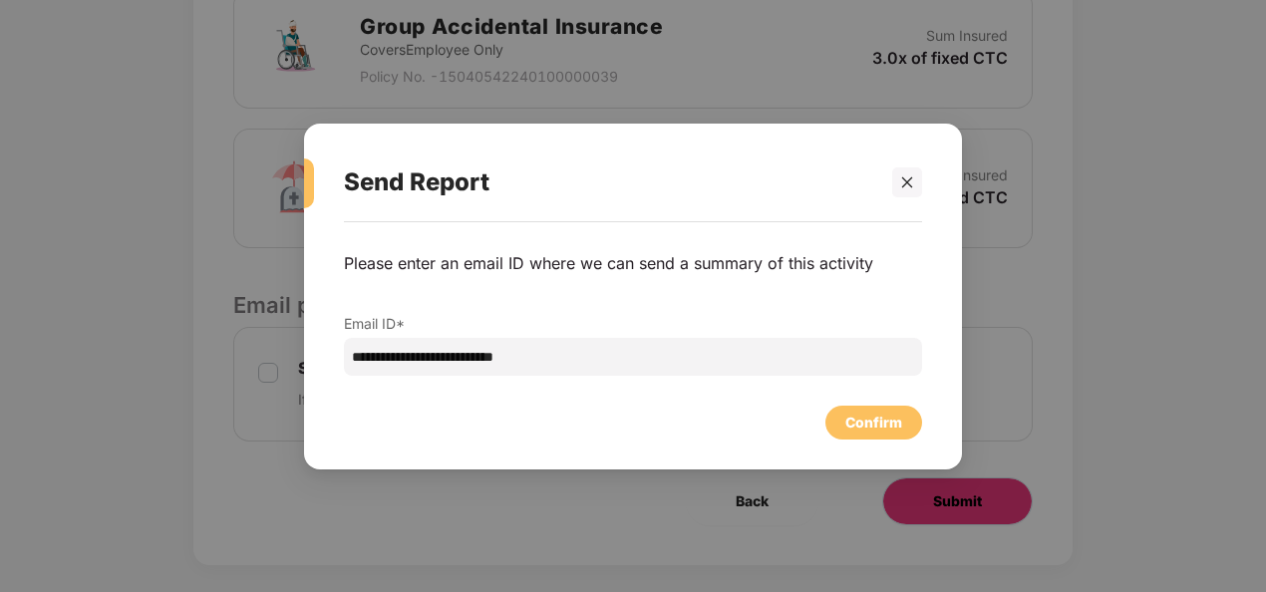
scroll to position [0, 0]
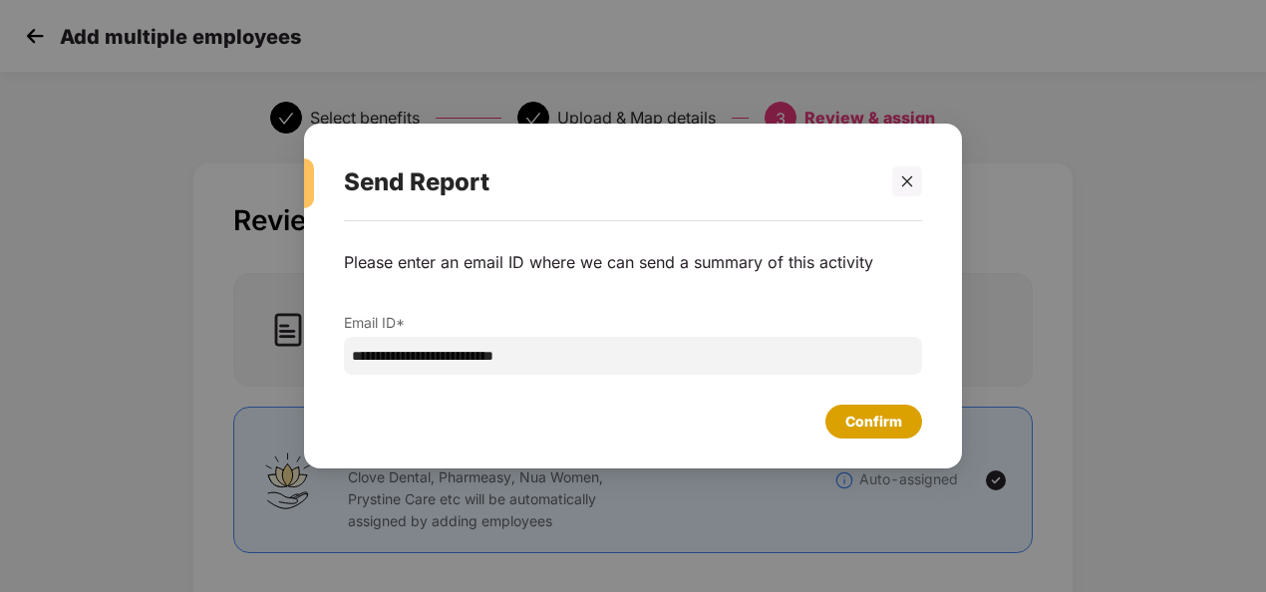
click at [855, 430] on div "Confirm" at bounding box center [873, 422] width 57 height 22
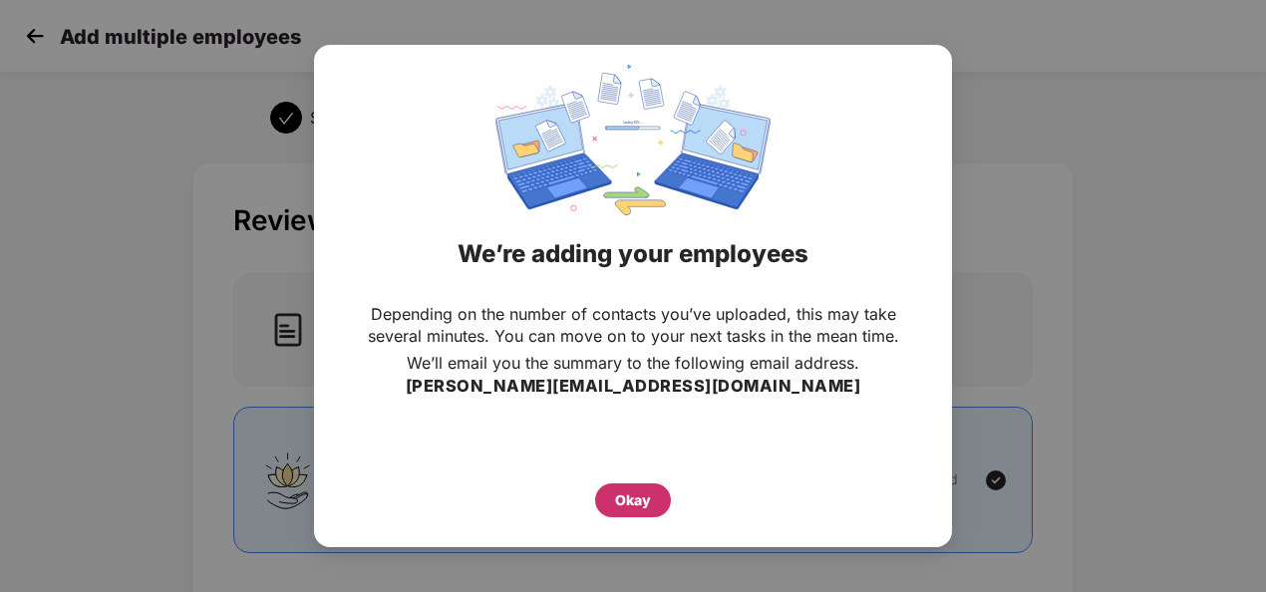
click at [612, 514] on div "Okay" at bounding box center [633, 500] width 76 height 34
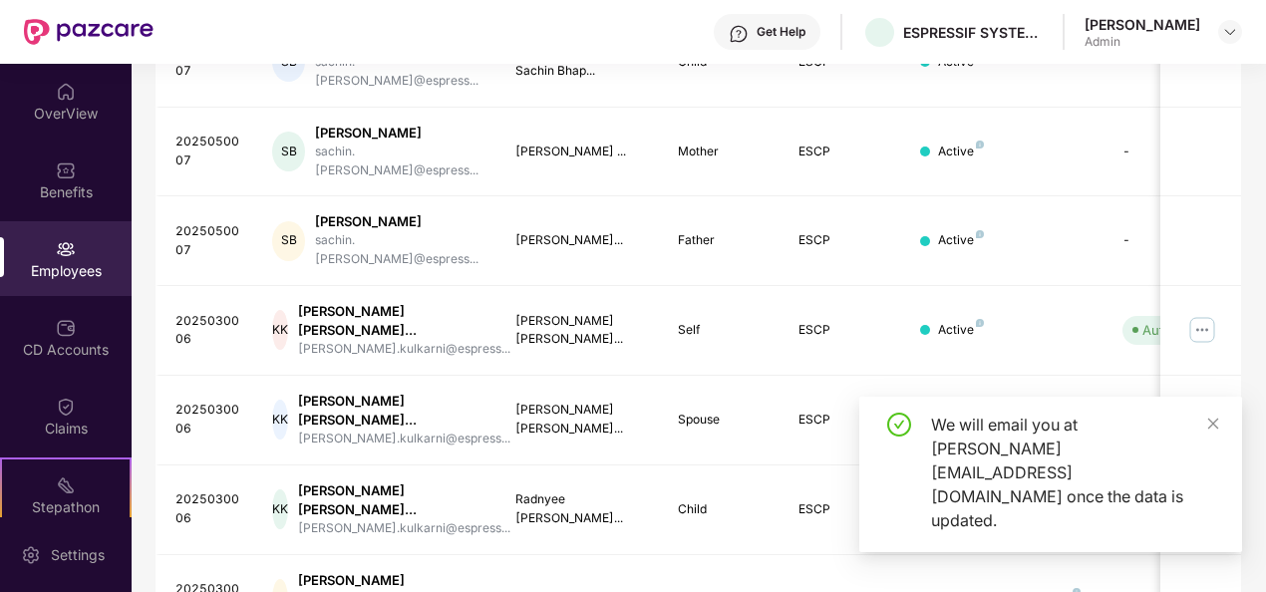
scroll to position [696, 0]
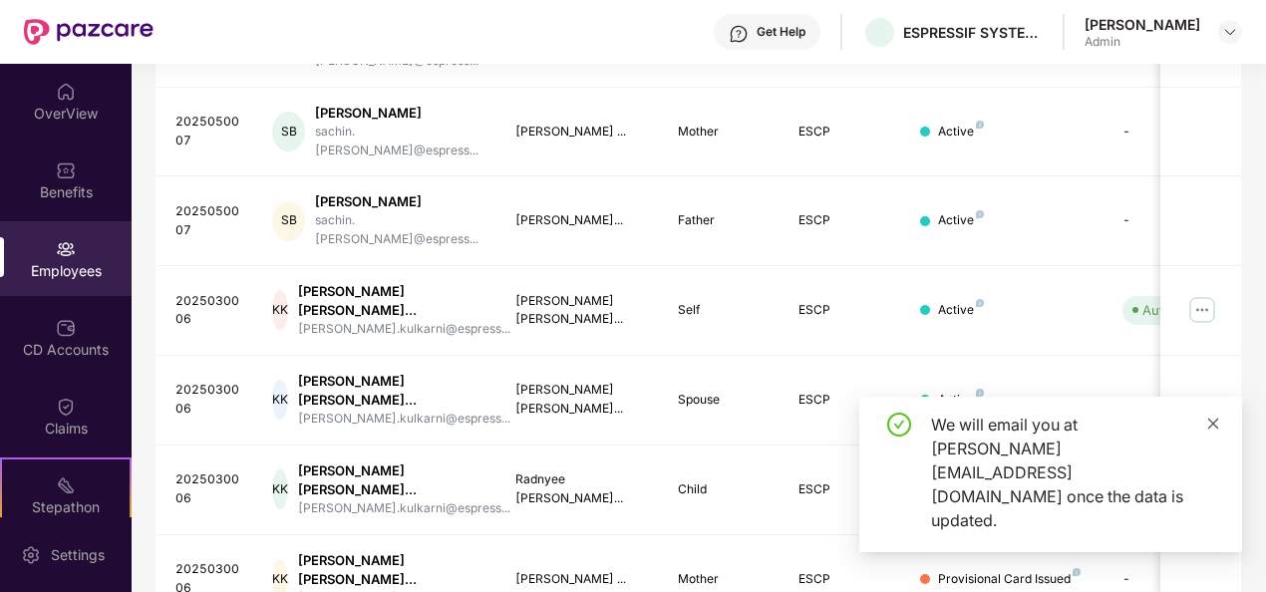
click at [1216, 431] on icon "close" at bounding box center [1213, 424] width 14 height 14
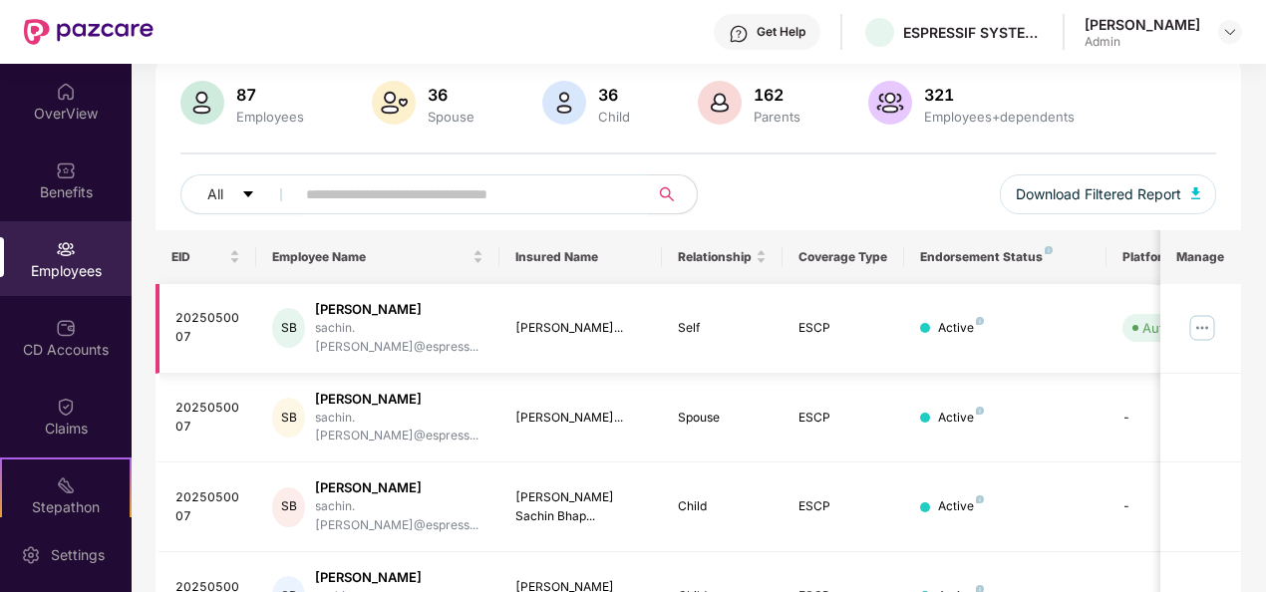
scroll to position [0, 0]
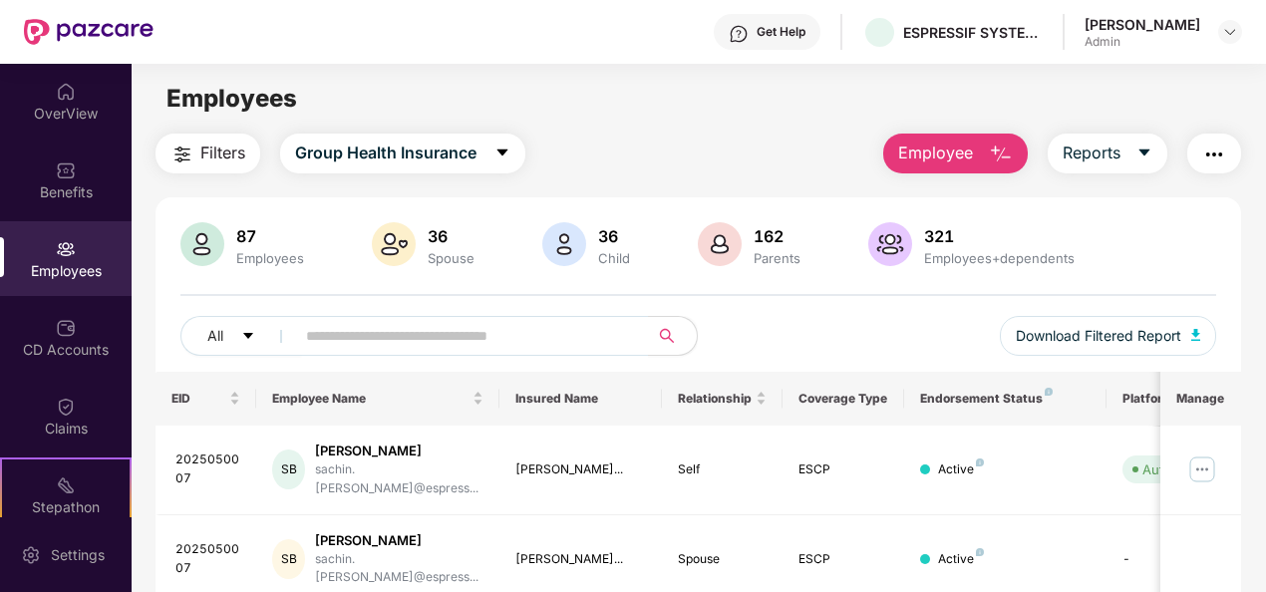
click at [939, 250] on div "Employees+dependents" at bounding box center [999, 258] width 158 height 16
click at [334, 343] on input "text" at bounding box center [464, 336] width 316 height 30
type input "******"
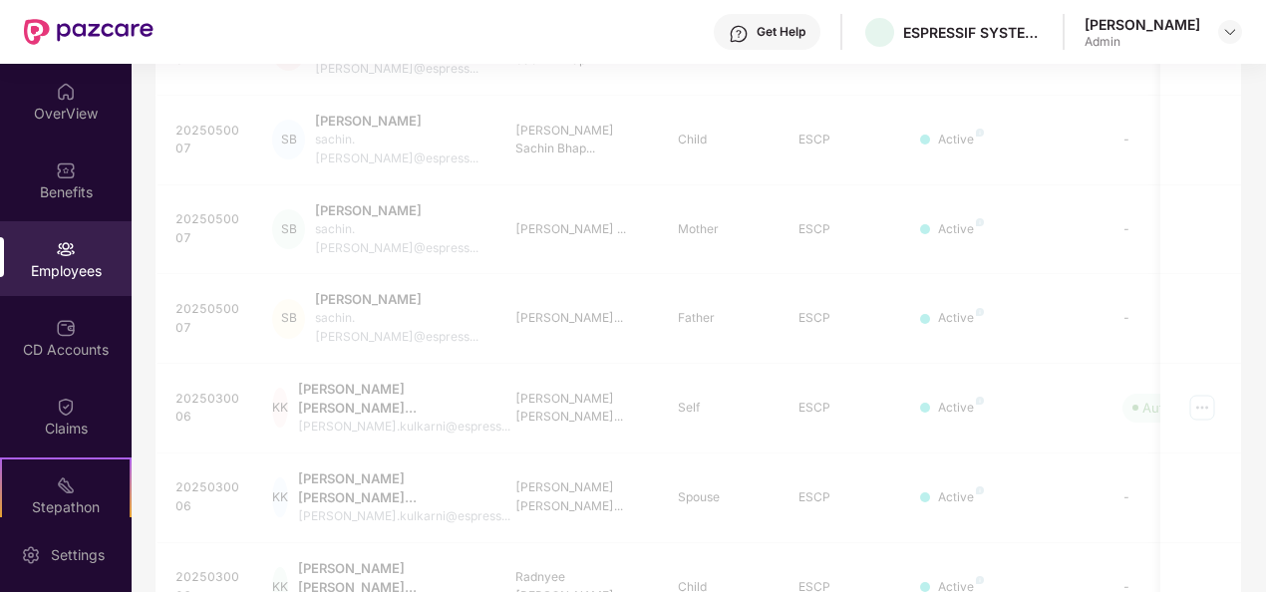
scroll to position [696, 0]
